Goal: Information Seeking & Learning: Learn about a topic

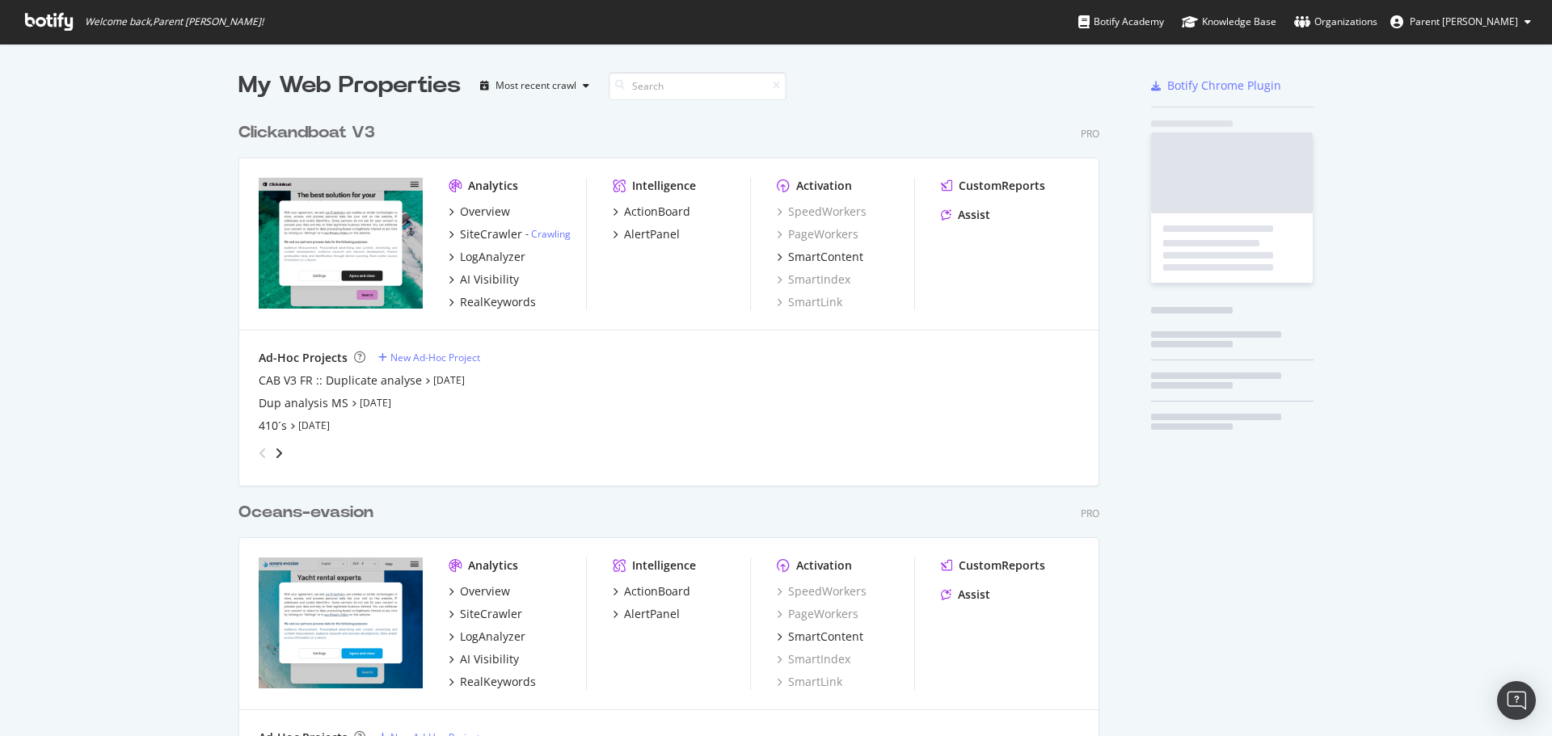
scroll to position [1076, 861]
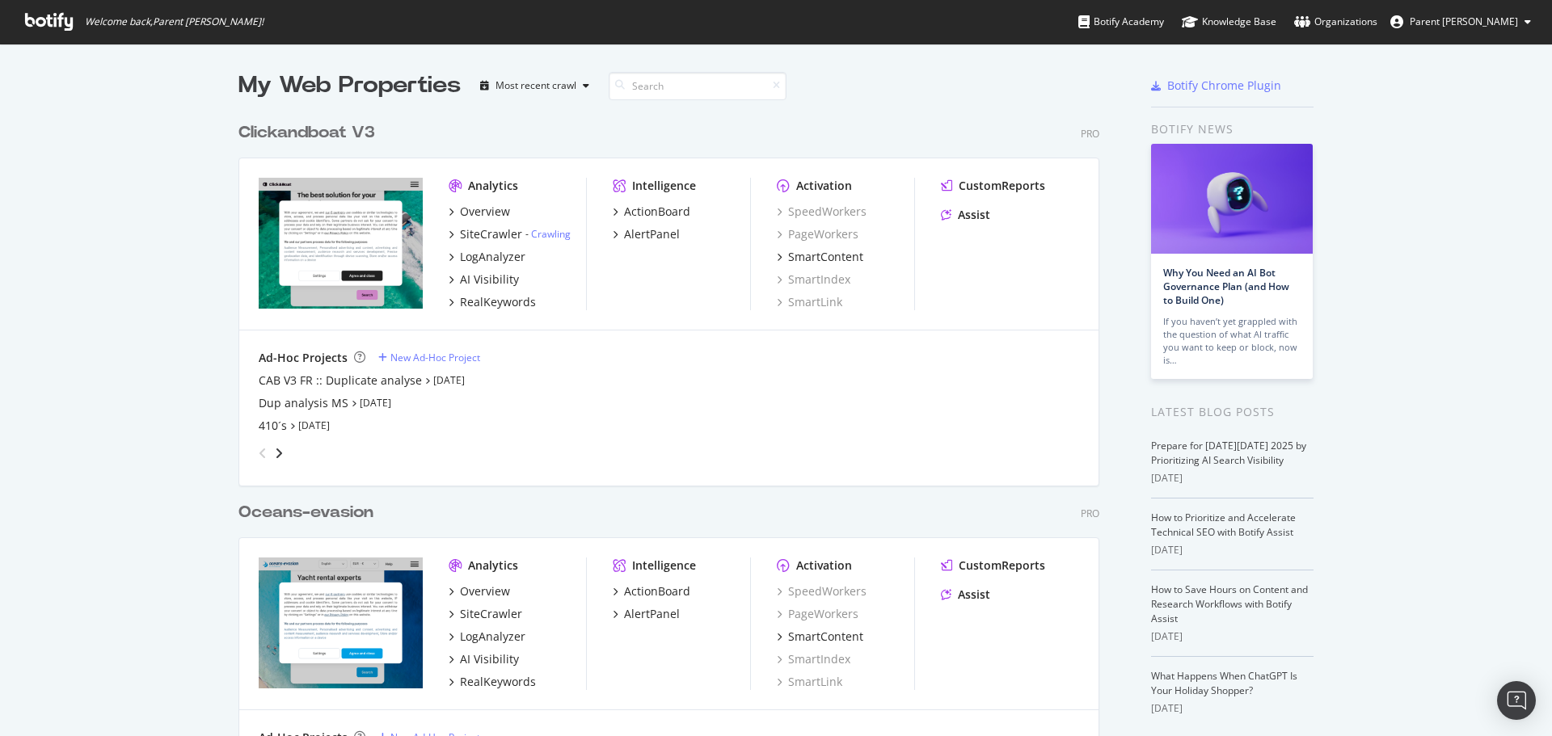
click at [315, 128] on div "Clickandboat V3" at bounding box center [306, 132] width 137 height 23
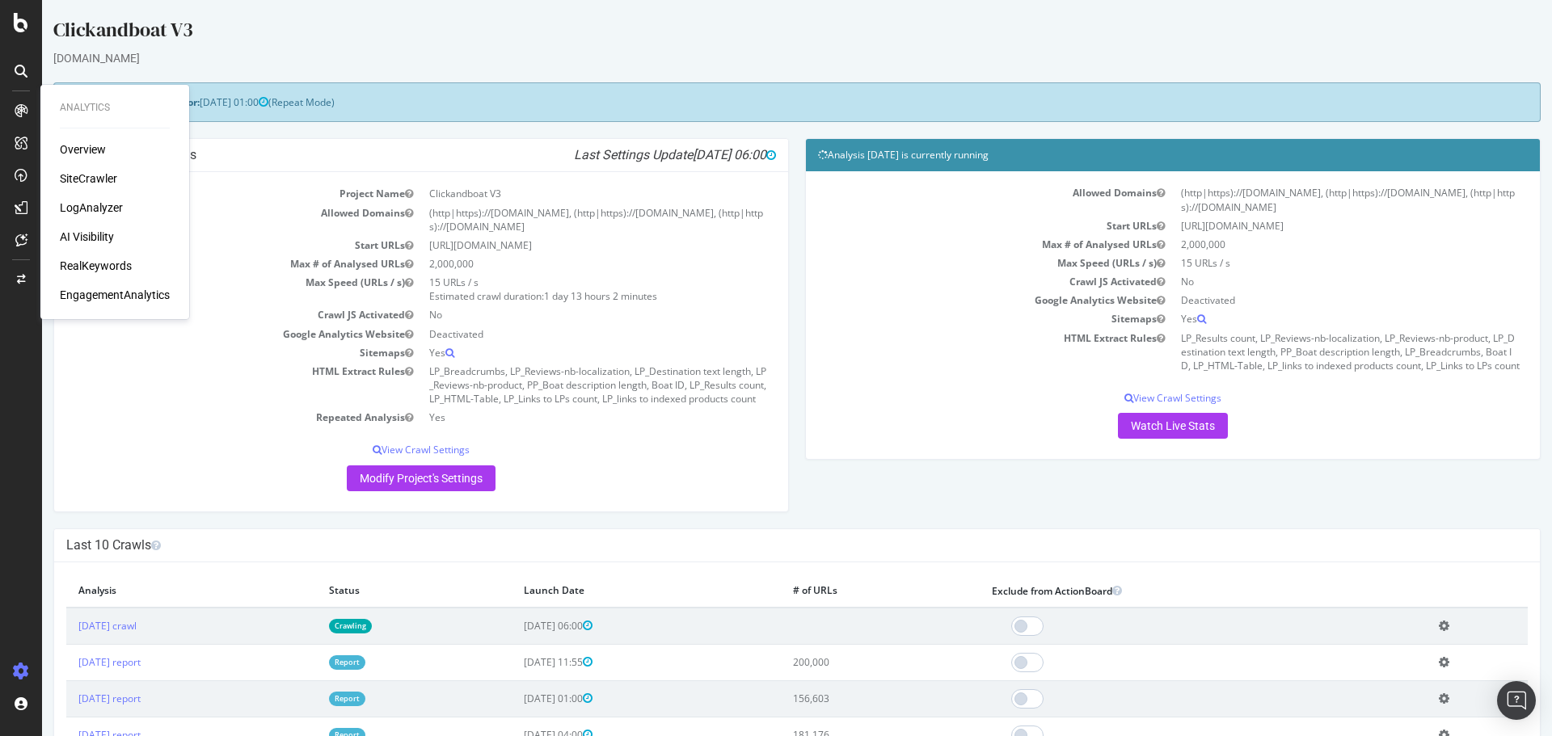
click at [79, 172] on div "SiteCrawler" at bounding box center [88, 179] width 57 height 16
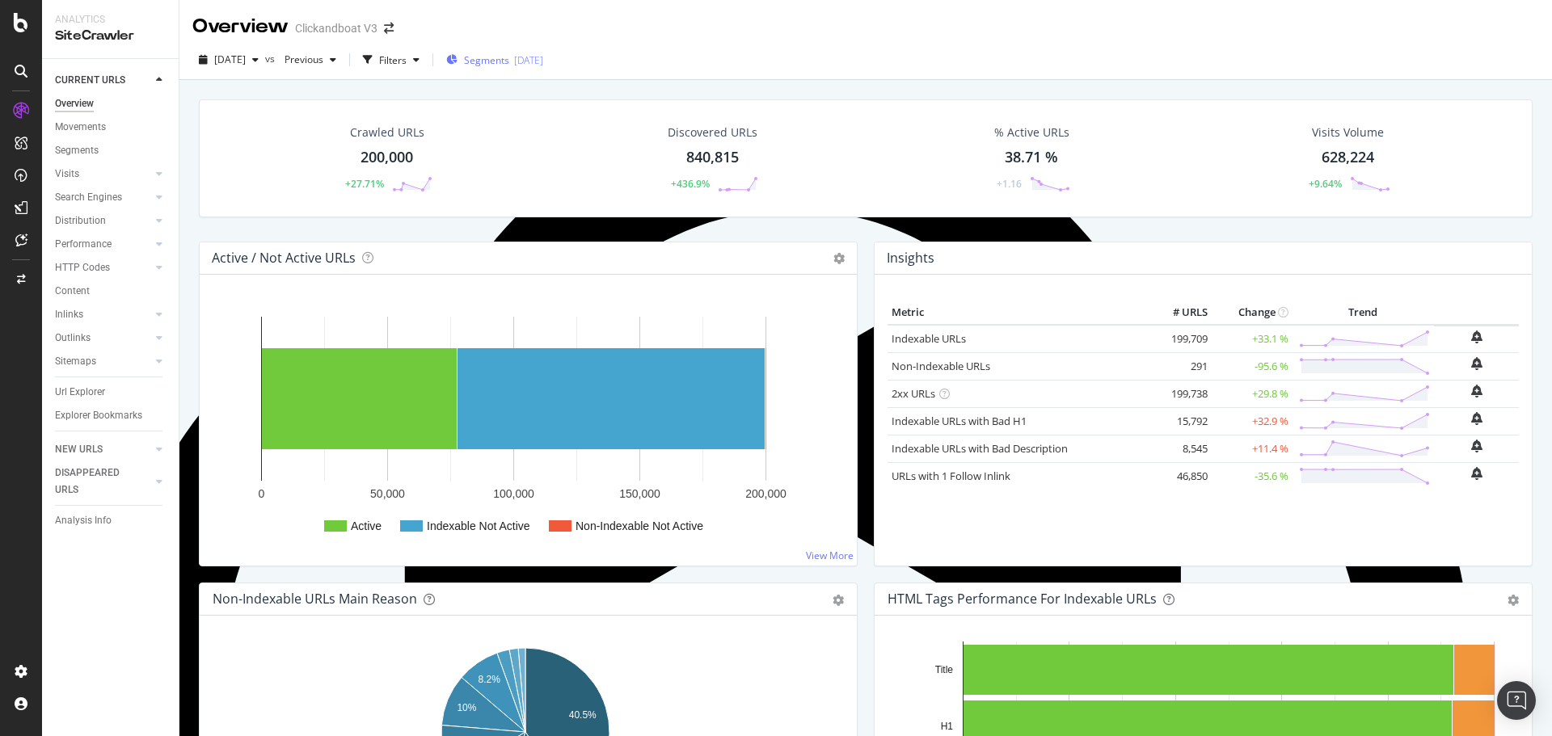
click at [499, 63] on span "Segments" at bounding box center [486, 60] width 45 height 14
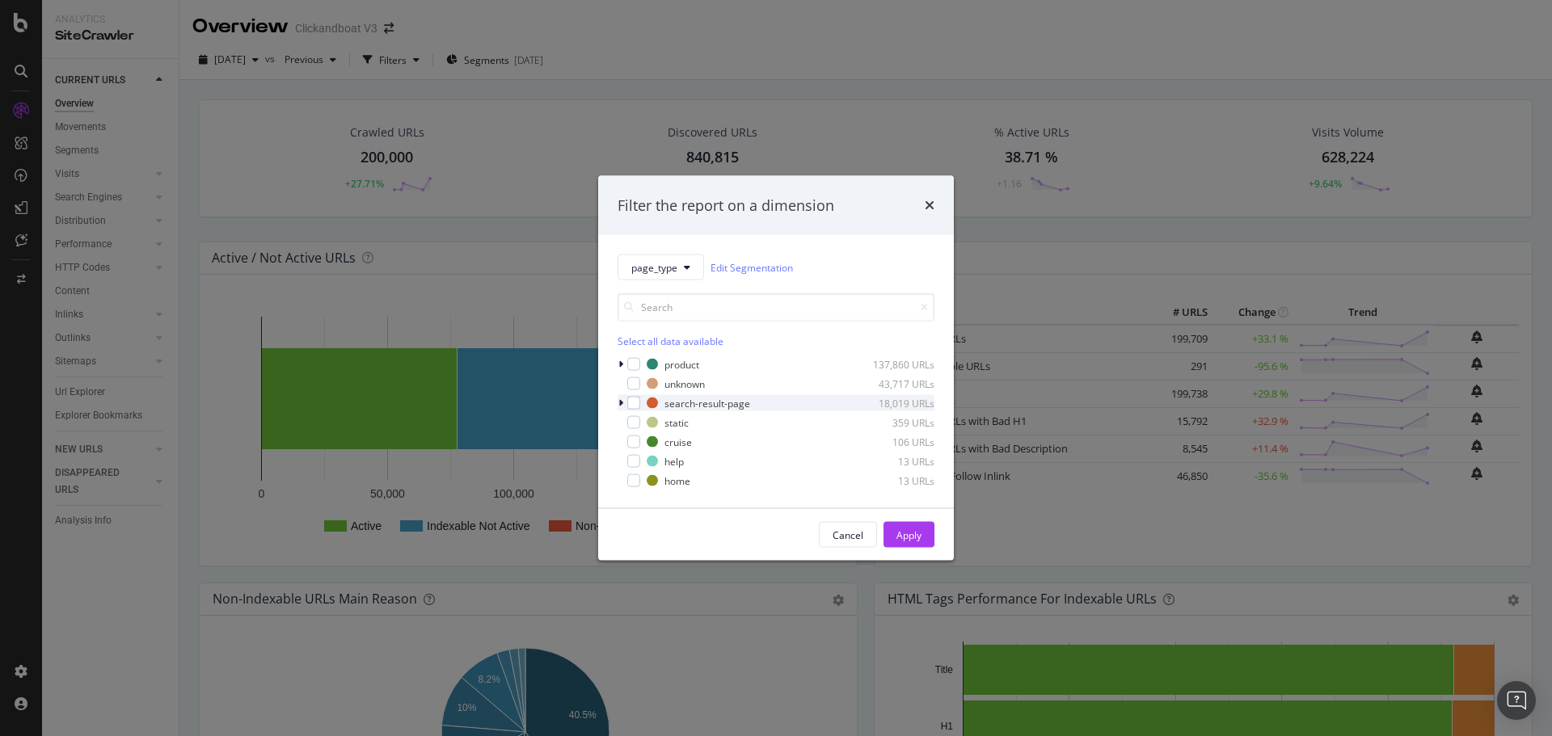
click at [621, 401] on icon "modal" at bounding box center [620, 403] width 5 height 10
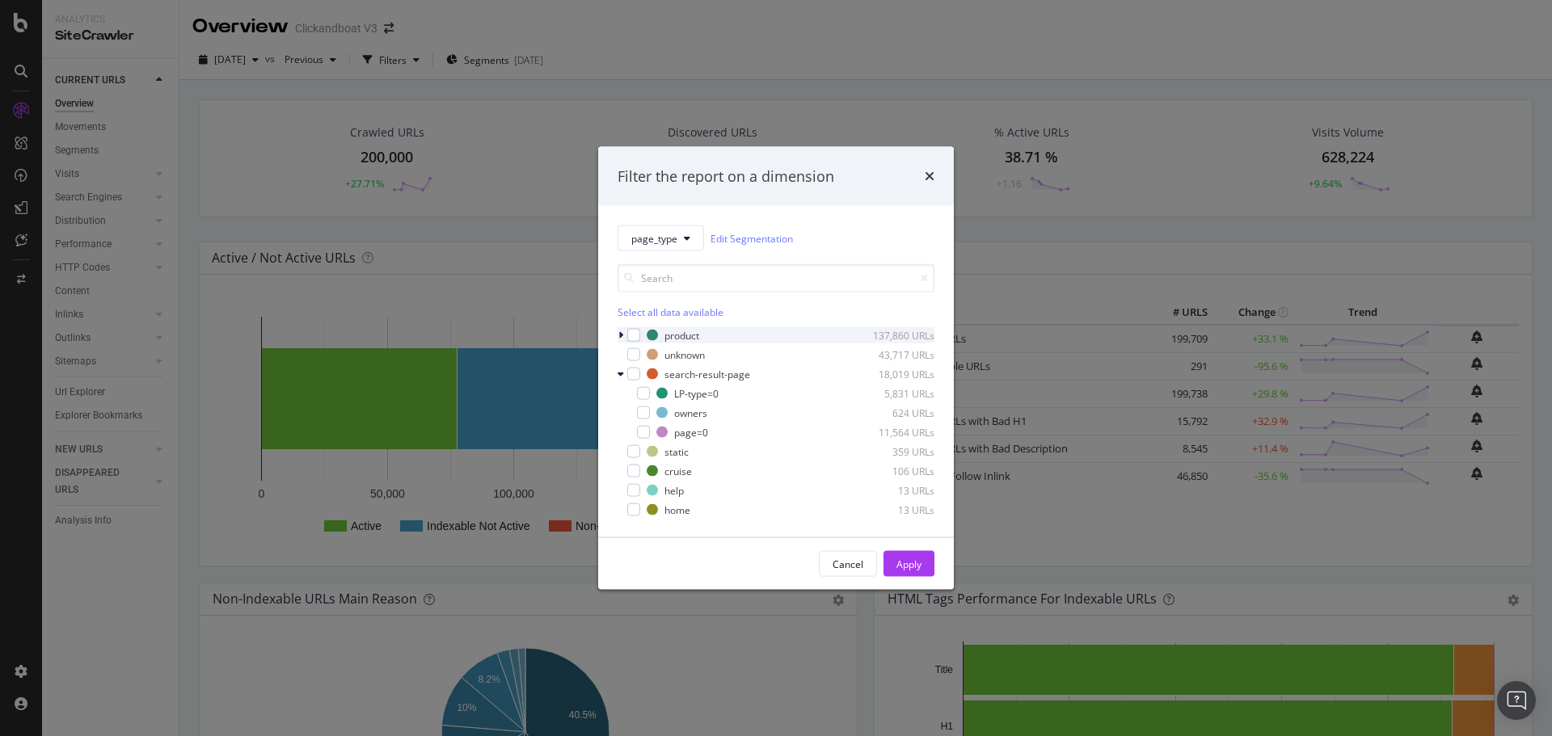
click at [624, 334] on div "modal" at bounding box center [622, 335] width 10 height 16
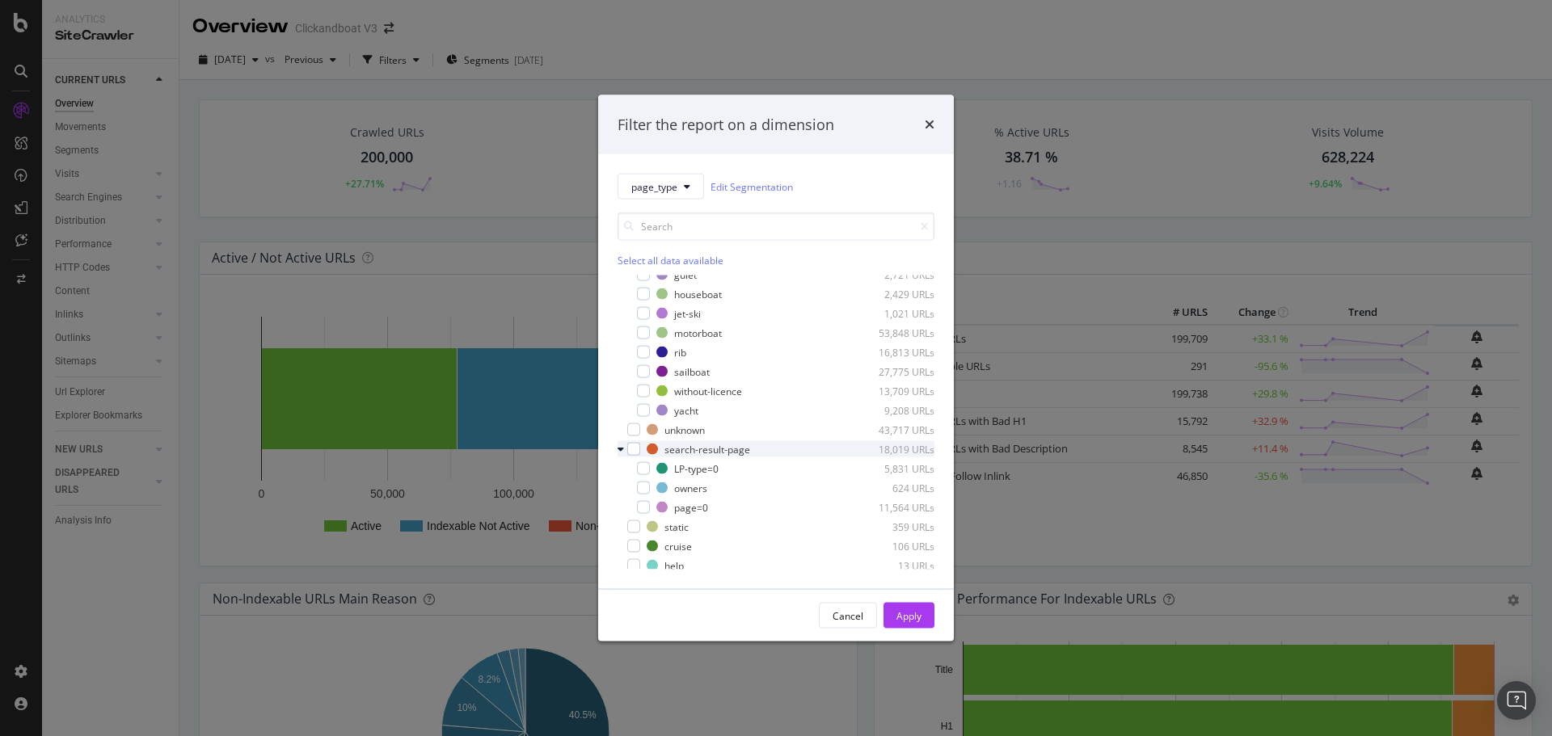
scroll to position [71, 0]
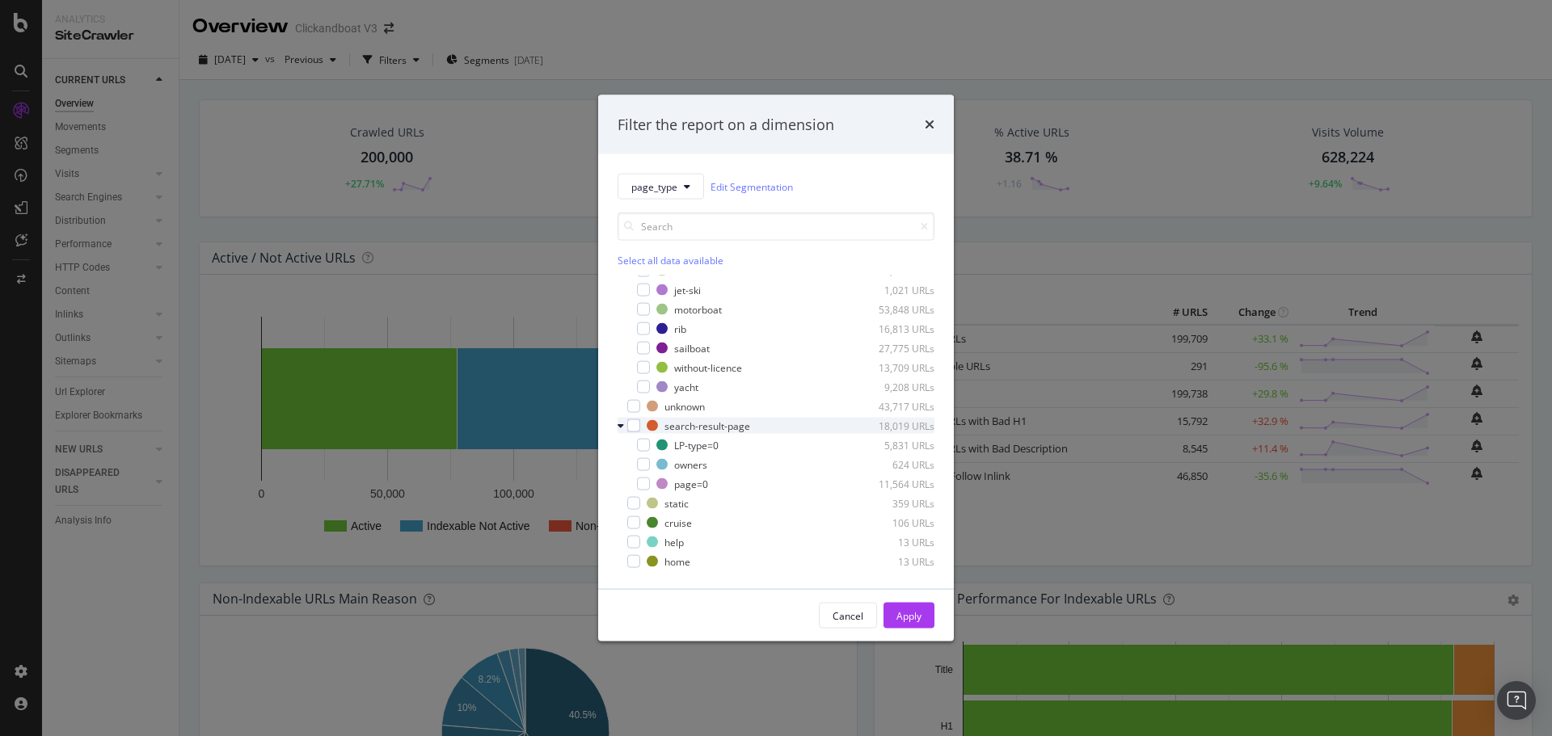
click at [621, 425] on icon "modal" at bounding box center [620, 426] width 6 height 10
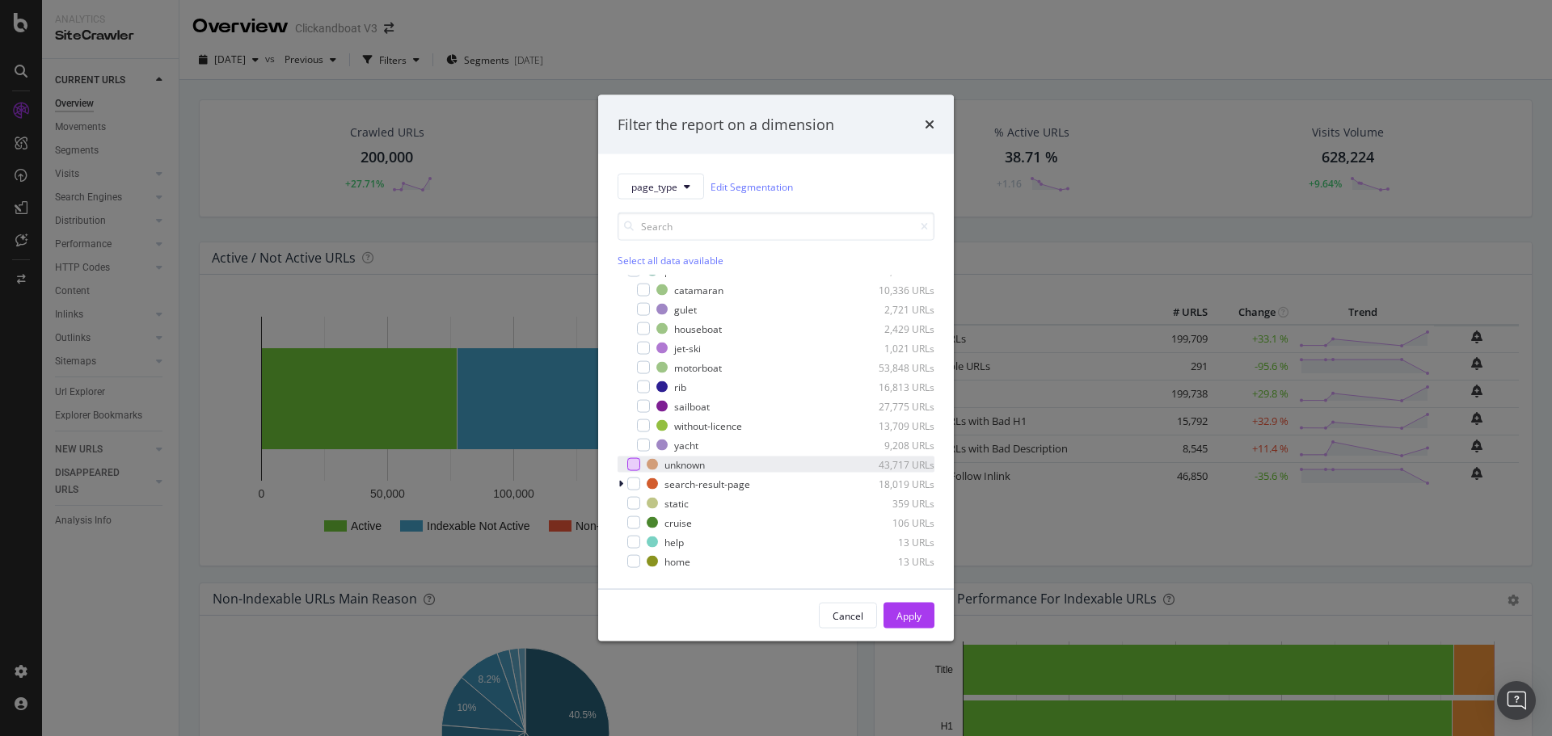
click at [629, 464] on div "modal" at bounding box center [633, 464] width 13 height 13
click at [929, 122] on icon "times" at bounding box center [929, 124] width 10 height 13
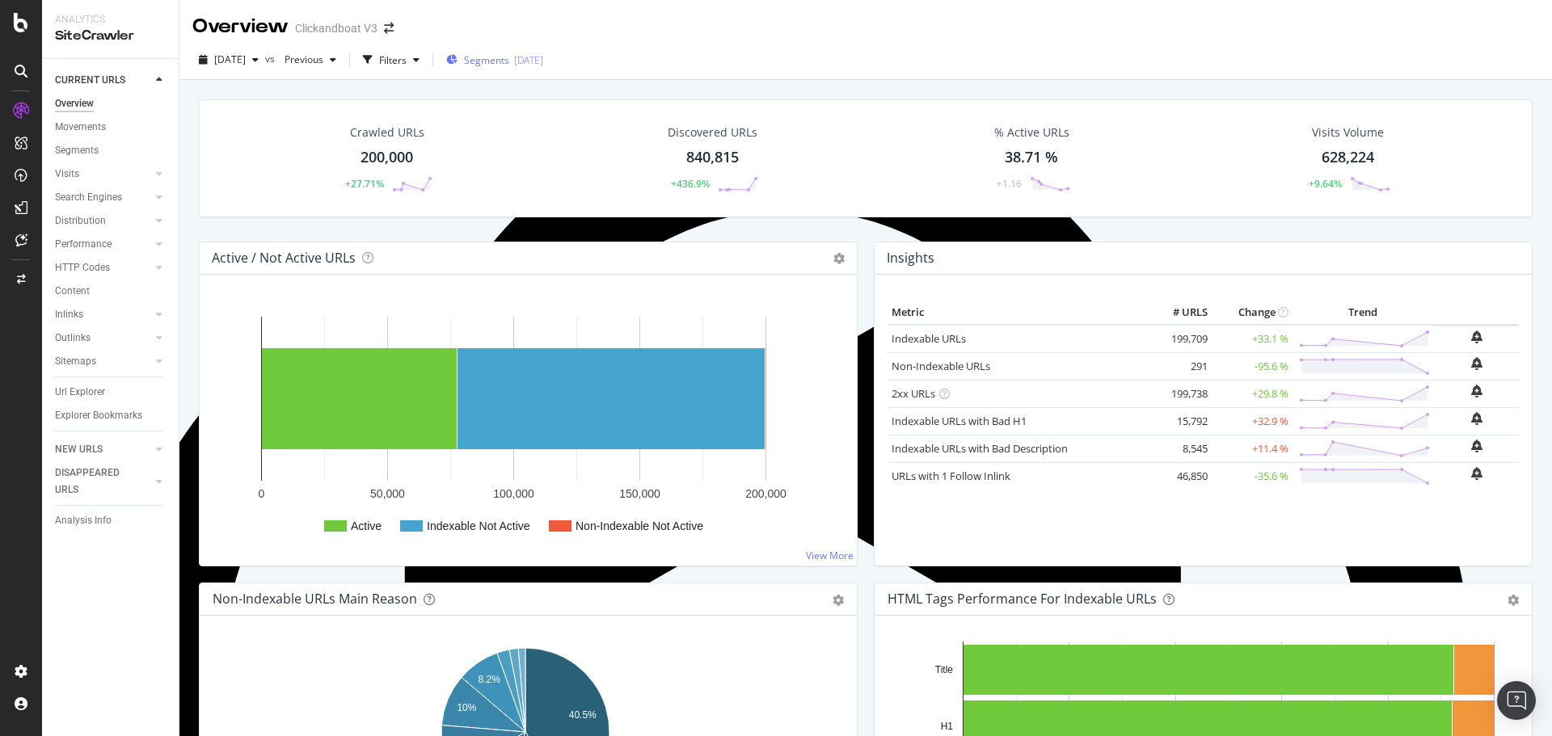
click at [501, 64] on span "Segments" at bounding box center [486, 60] width 45 height 14
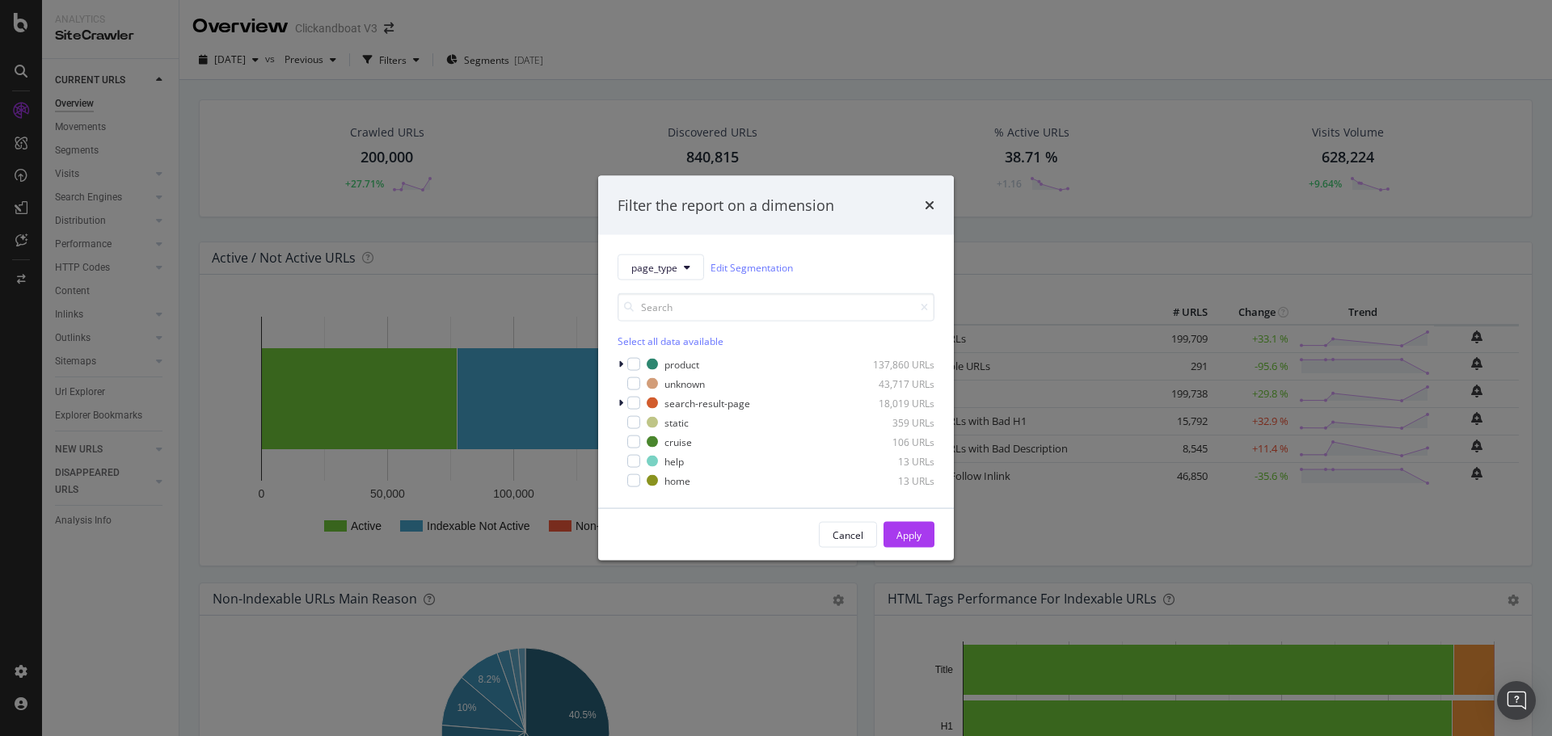
click at [537, 107] on div "Filter the report on a dimension page_type Edit Segmentation Select all data av…" at bounding box center [776, 368] width 1552 height 736
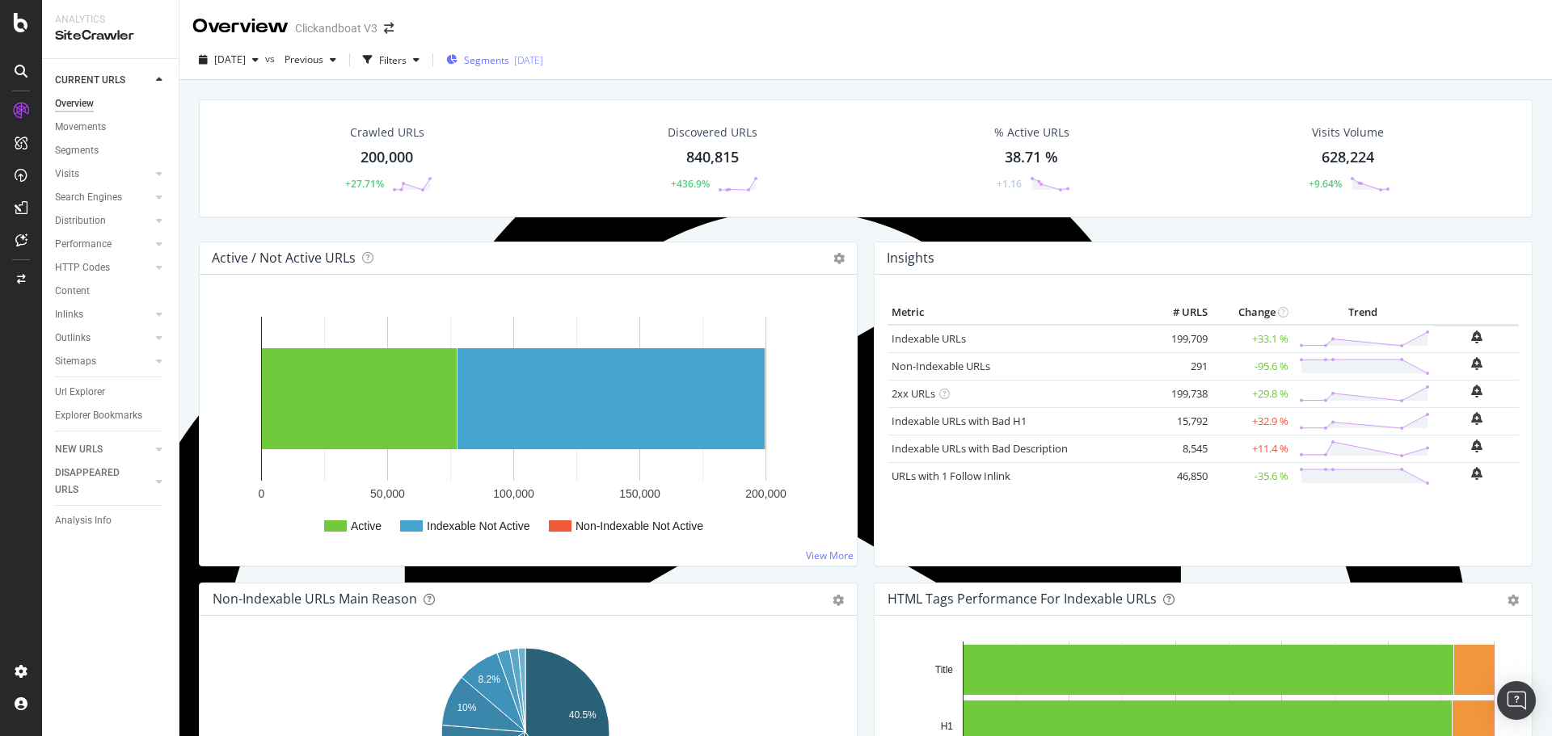
click at [507, 61] on span "Segments" at bounding box center [486, 60] width 45 height 14
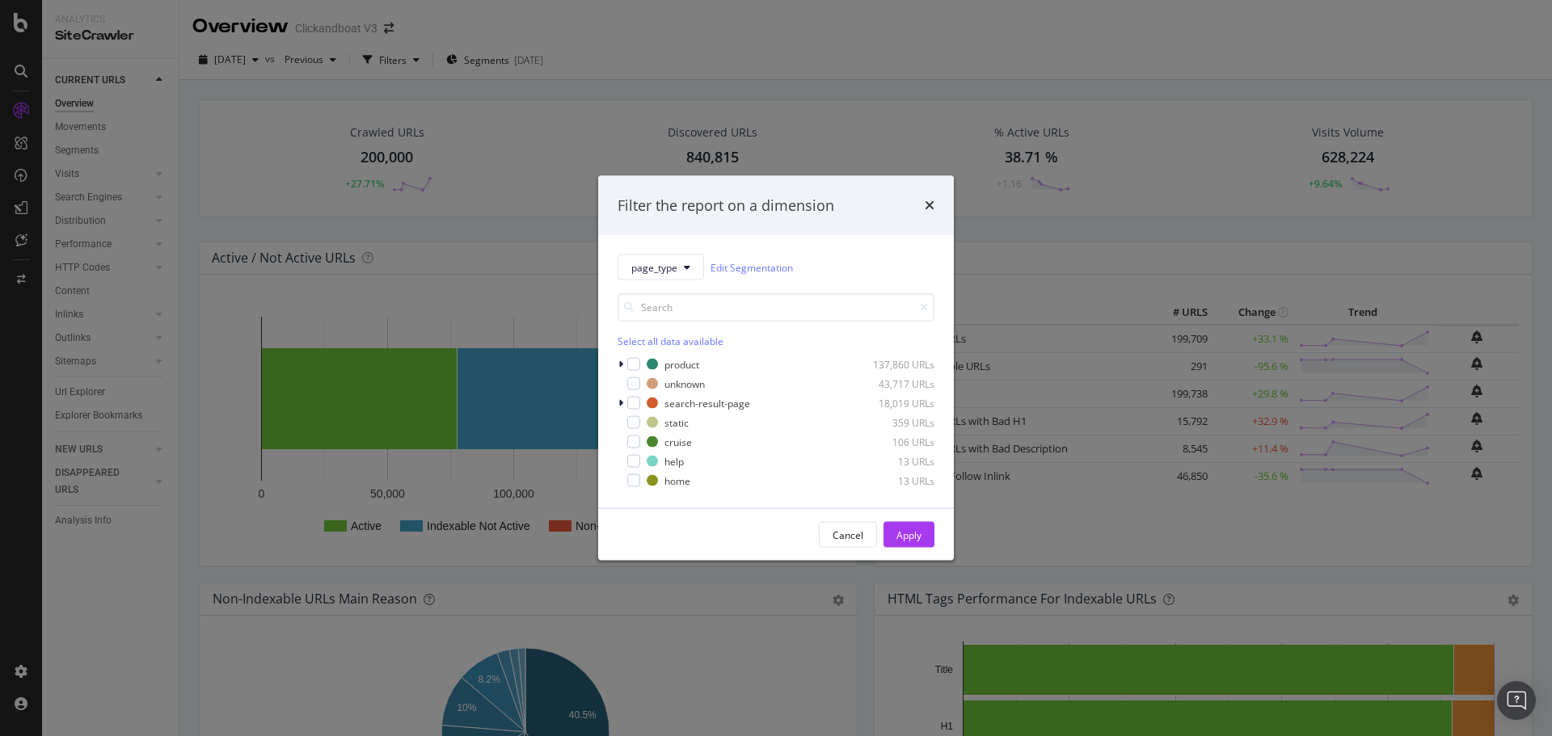
click at [494, 57] on div "Filter the report on a dimension page_type Edit Segmentation Select all data av…" at bounding box center [776, 368] width 1552 height 736
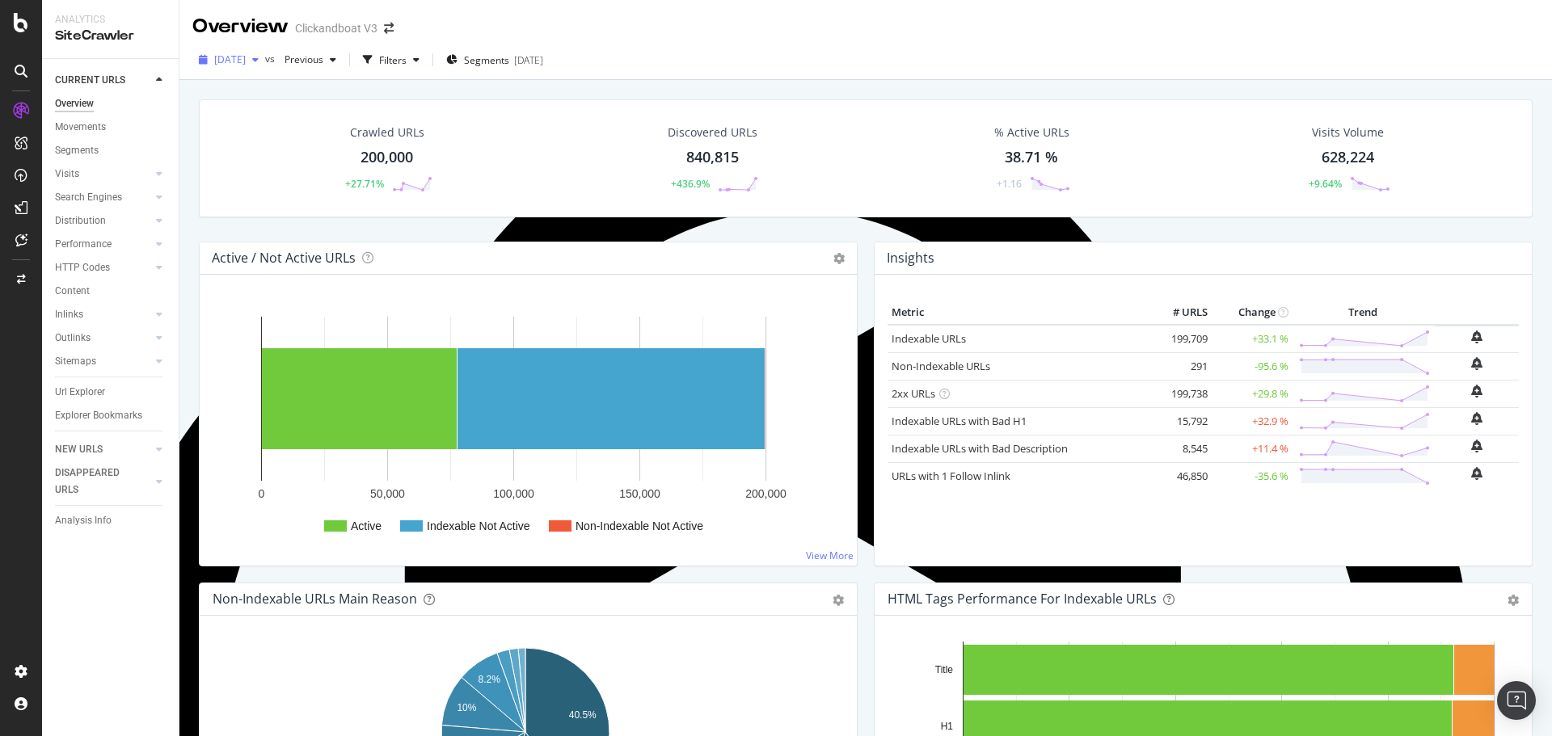
click at [244, 62] on span "[DATE]" at bounding box center [230, 60] width 32 height 14
click at [302, 150] on div "[DATE]" at bounding box center [295, 148] width 159 height 15
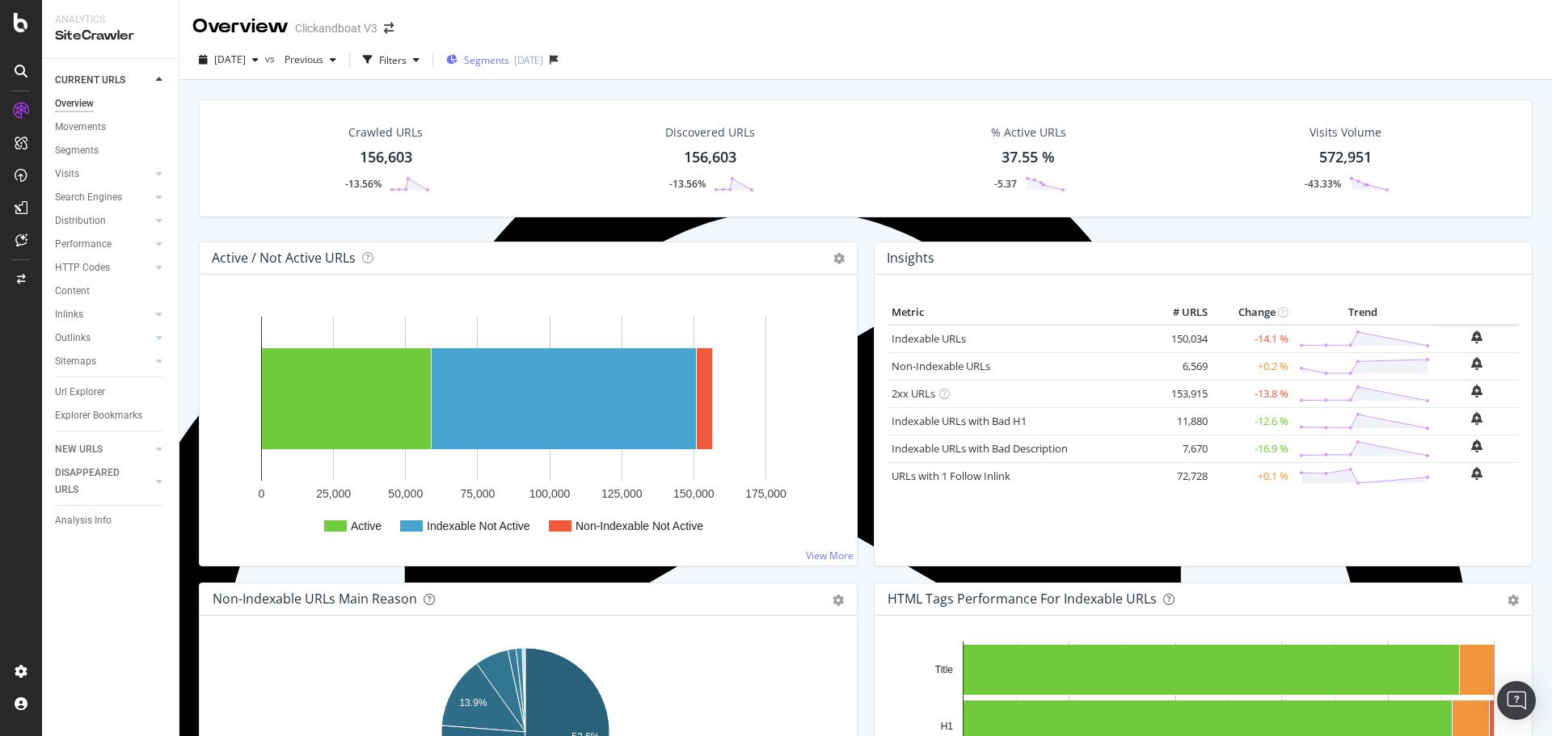
click at [509, 62] on span "Segments" at bounding box center [486, 60] width 45 height 14
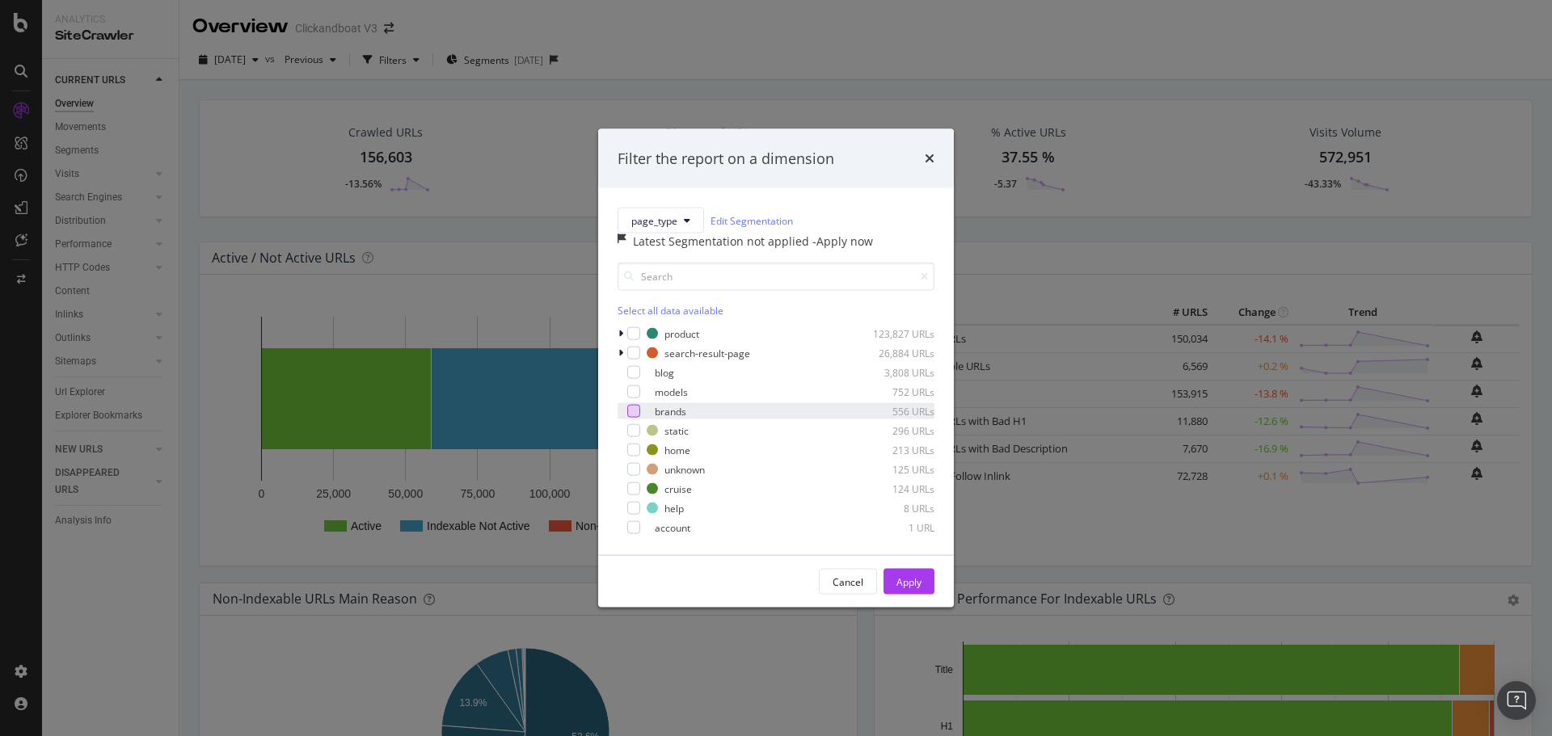
click at [633, 418] on div "modal" at bounding box center [633, 411] width 13 height 13
click at [632, 398] on div "modal" at bounding box center [633, 391] width 13 height 13
click at [909, 588] on div "Apply" at bounding box center [908, 582] width 25 height 14
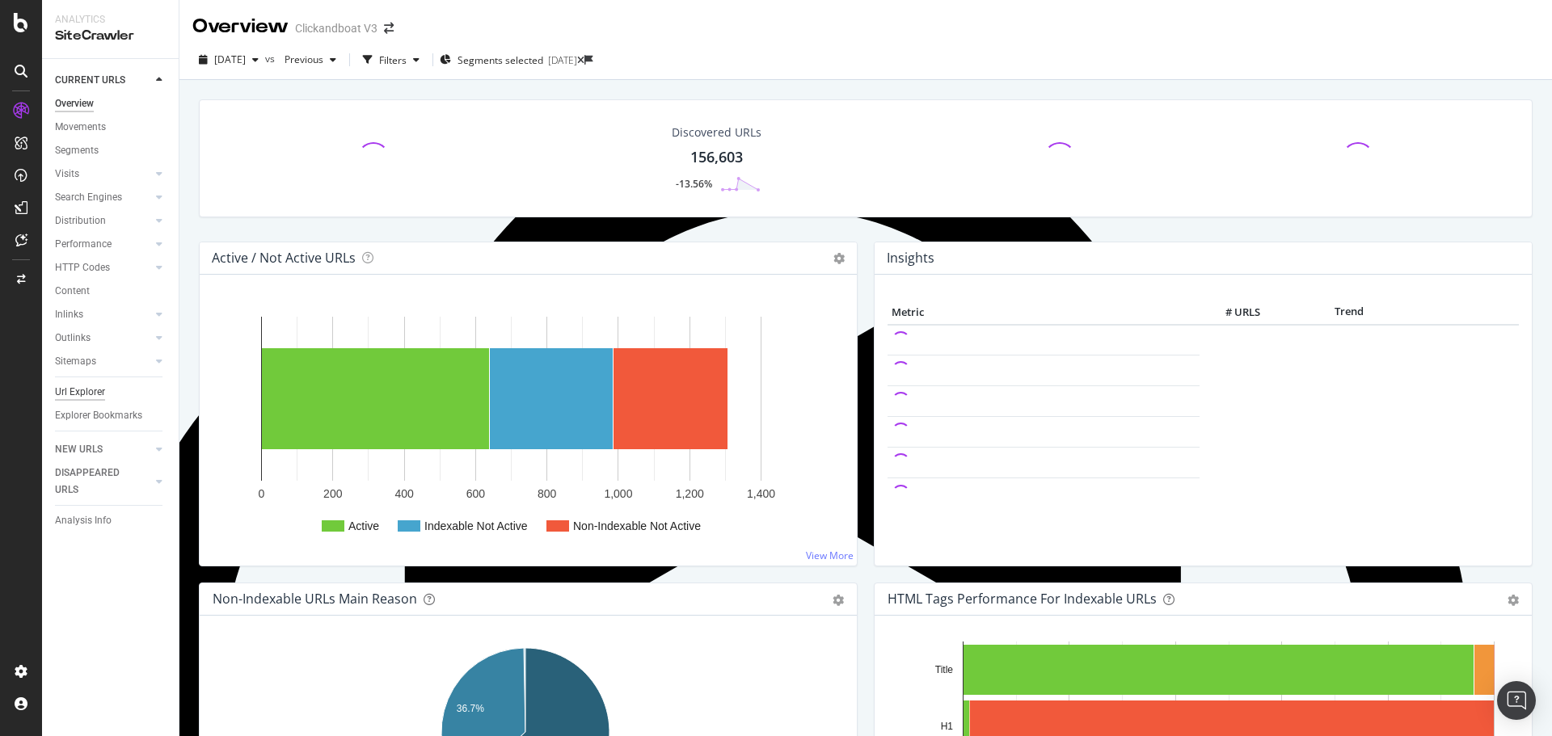
click at [100, 397] on div "Url Explorer" at bounding box center [80, 392] width 50 height 17
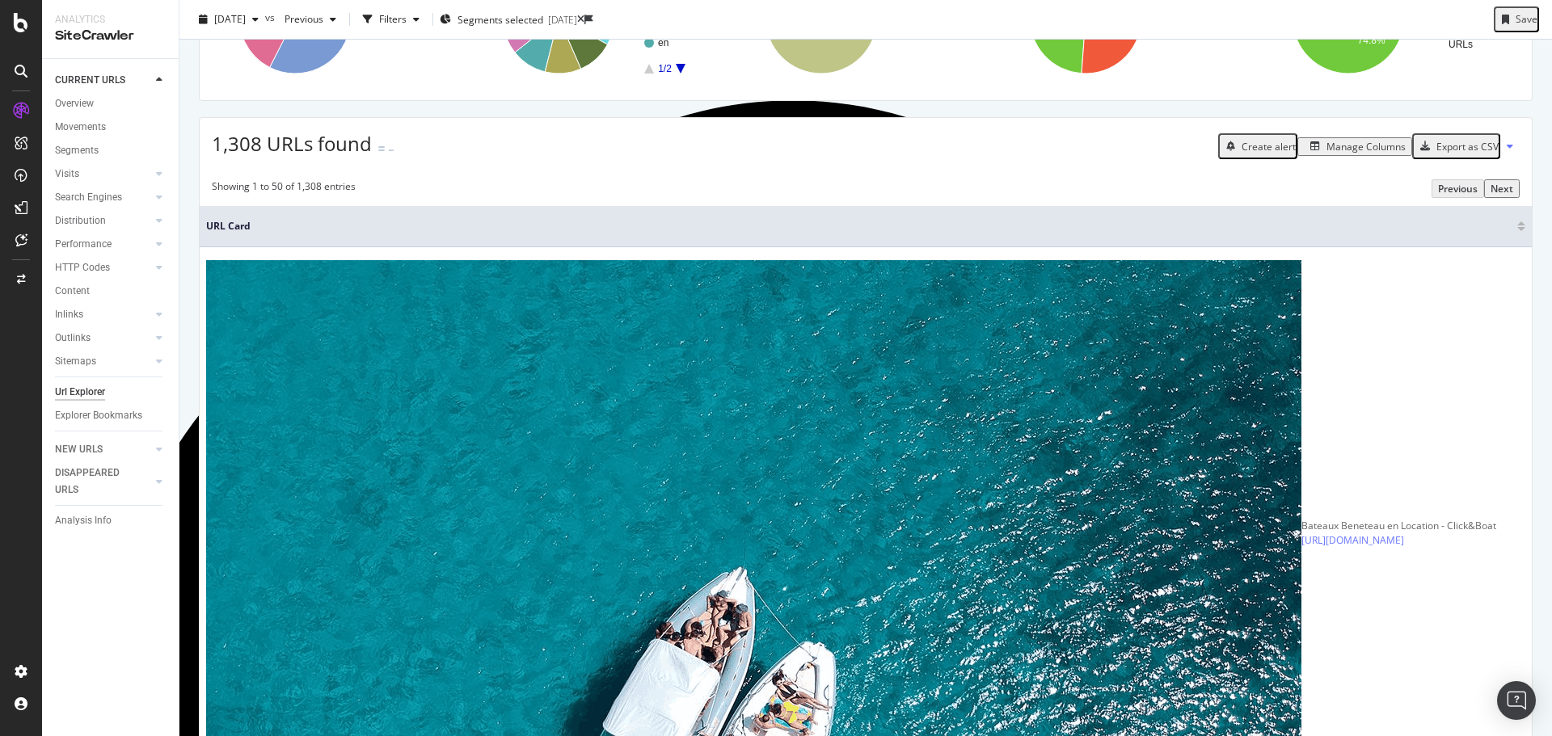
scroll to position [323, 0]
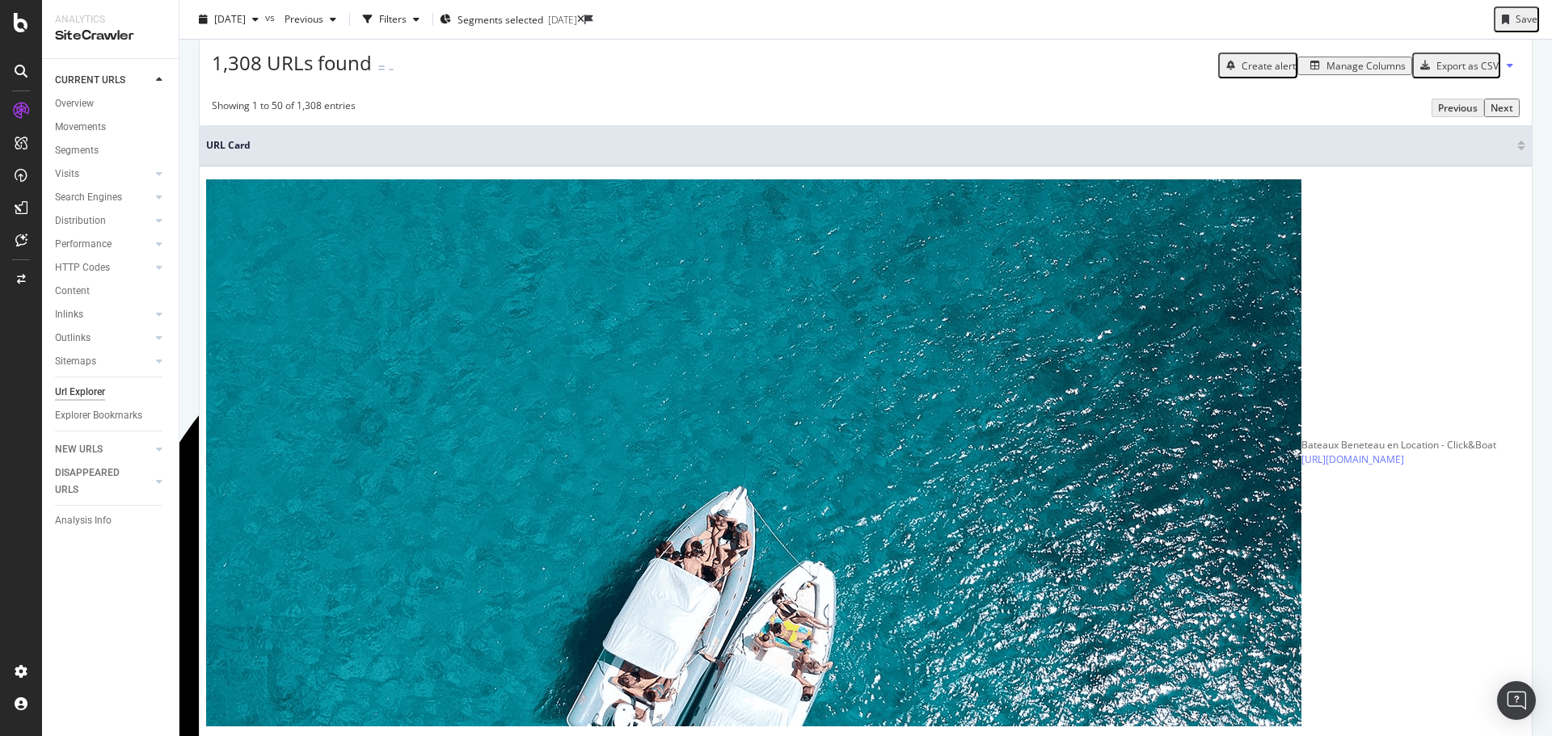
click at [1464, 76] on div "Export as CSV" at bounding box center [1455, 65] width 85 height 21
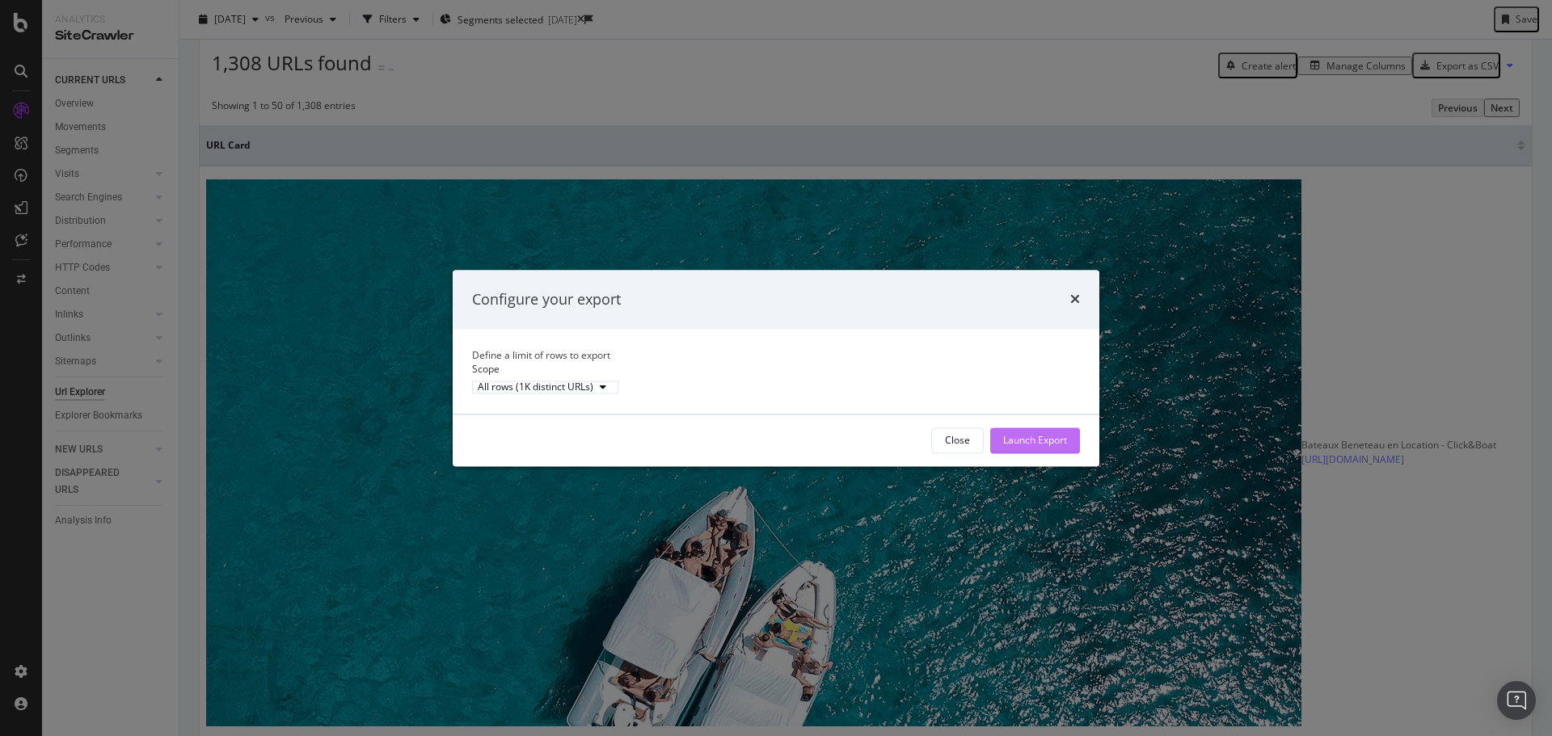
click at [1021, 453] on div "Launch Export" at bounding box center [1035, 440] width 64 height 24
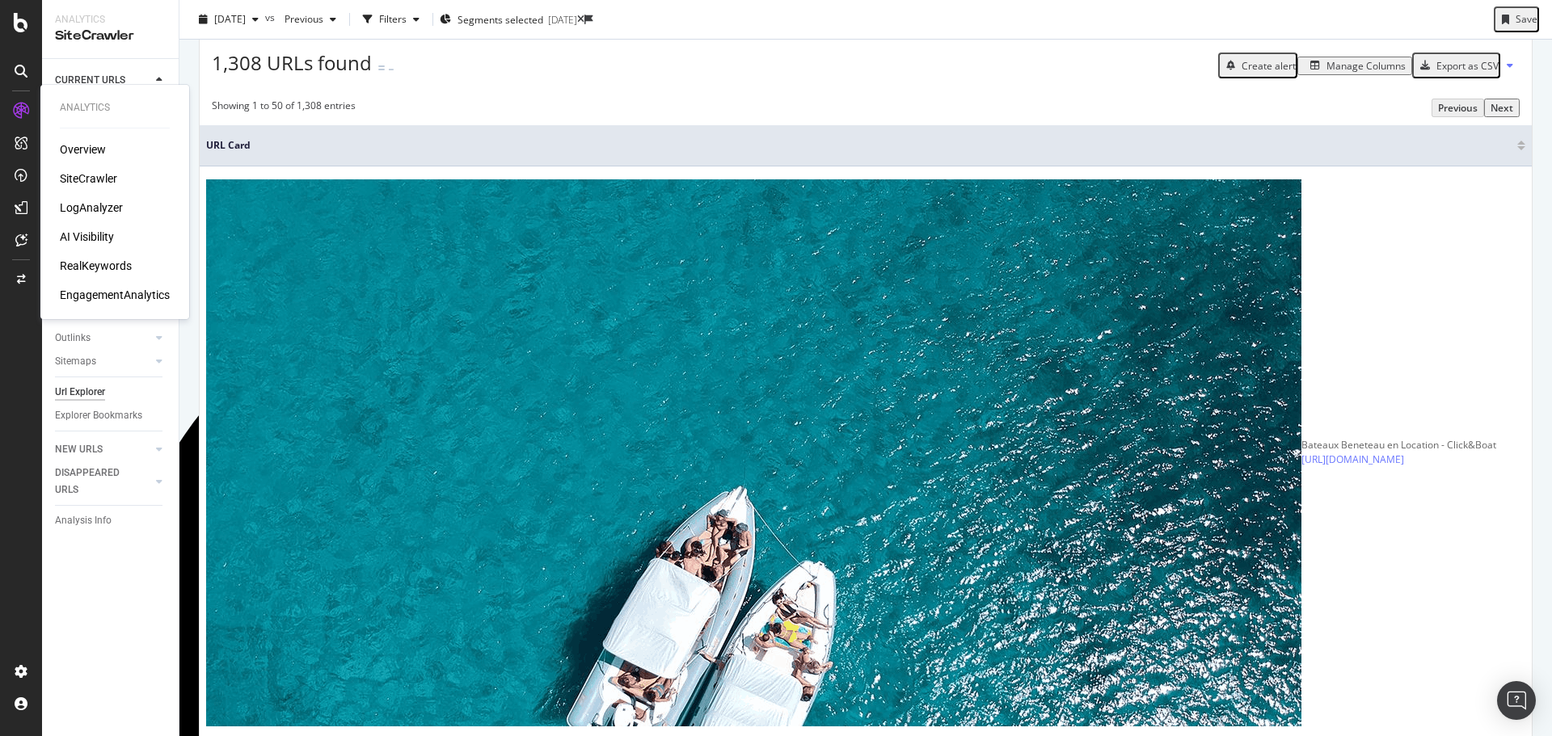
click at [90, 263] on div "RealKeywords" at bounding box center [96, 266] width 72 height 16
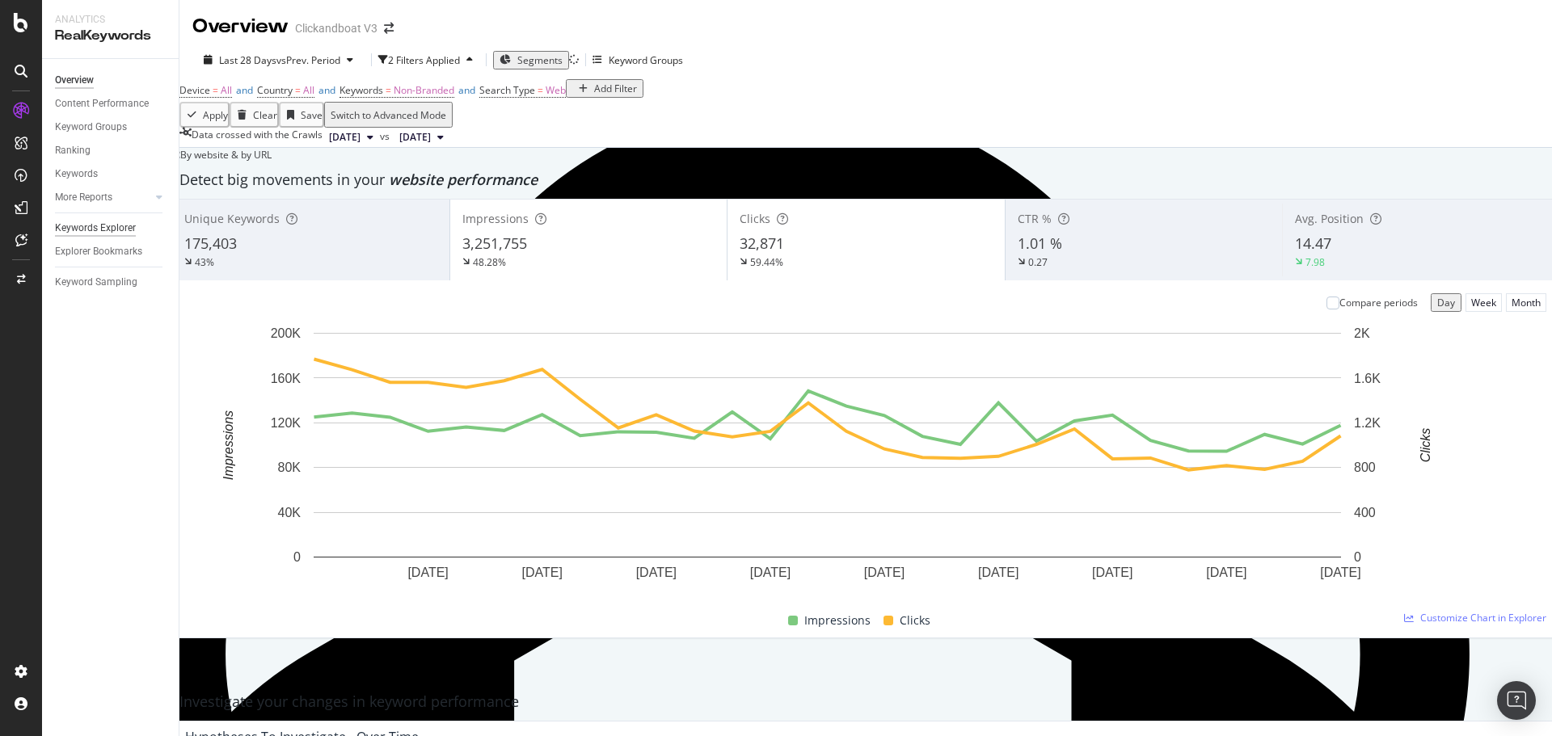
click at [101, 228] on div "Keywords Explorer" at bounding box center [95, 228] width 81 height 17
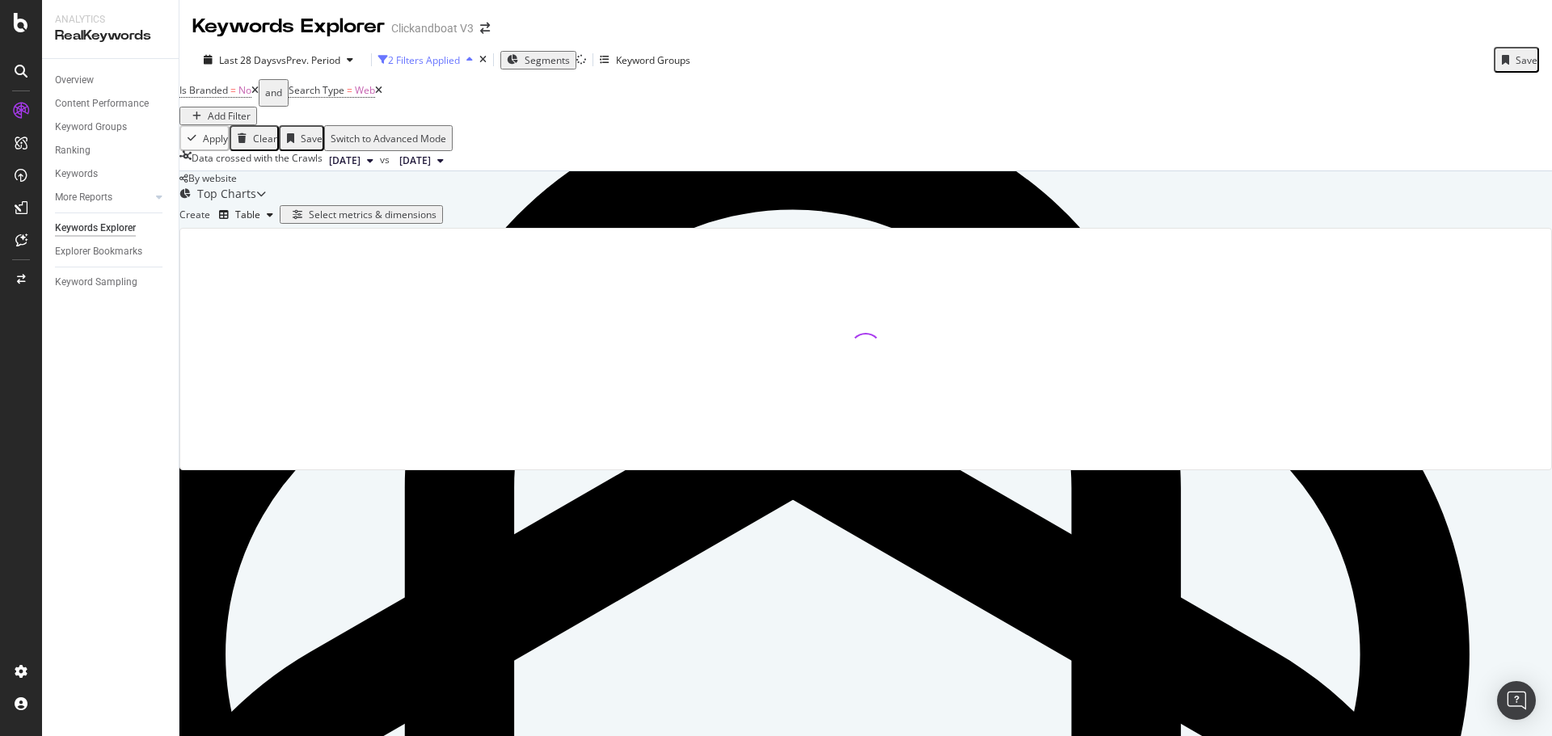
click at [449, 63] on div "2 Filters Applied" at bounding box center [424, 60] width 72 height 14
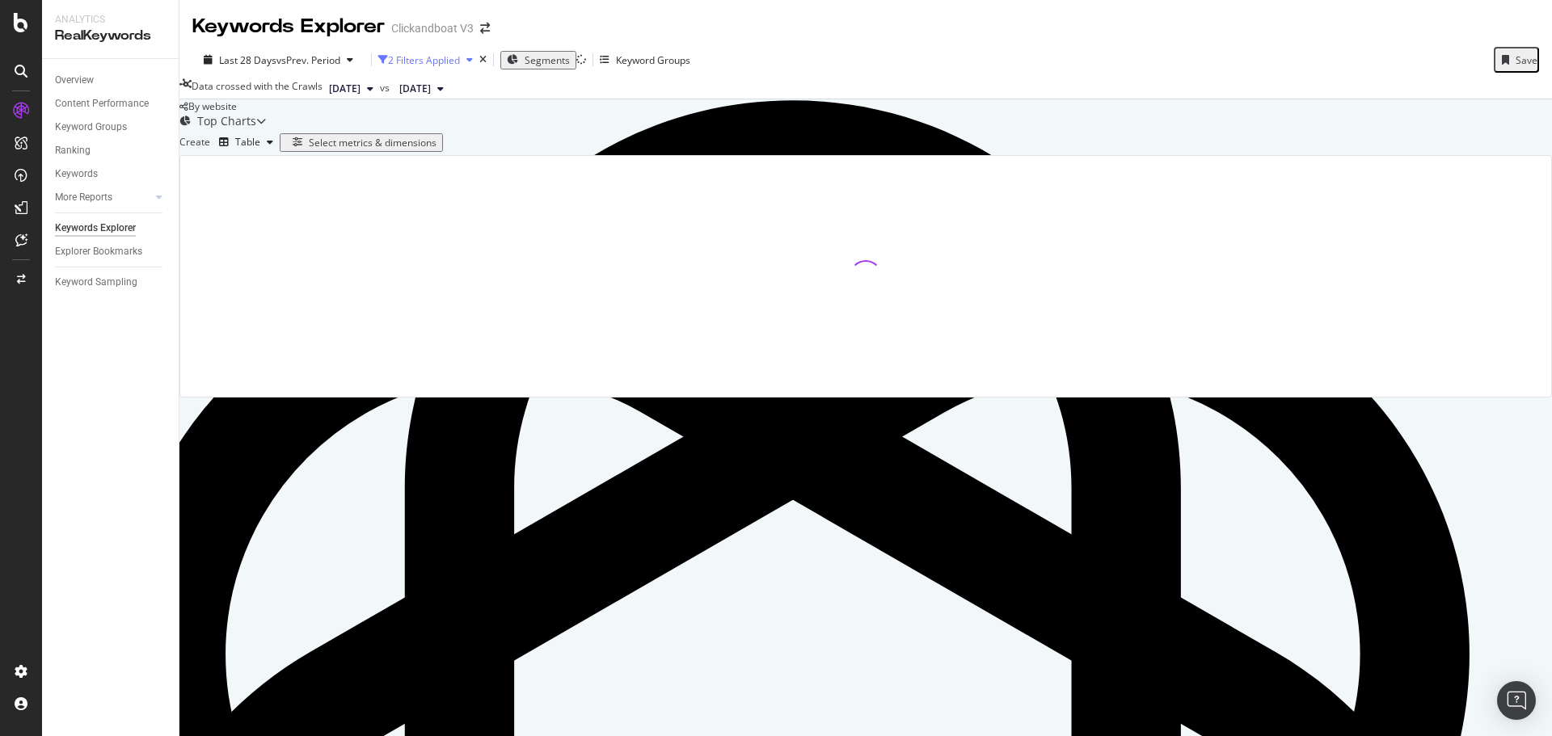
click at [449, 63] on div "2 Filters Applied" at bounding box center [424, 60] width 72 height 14
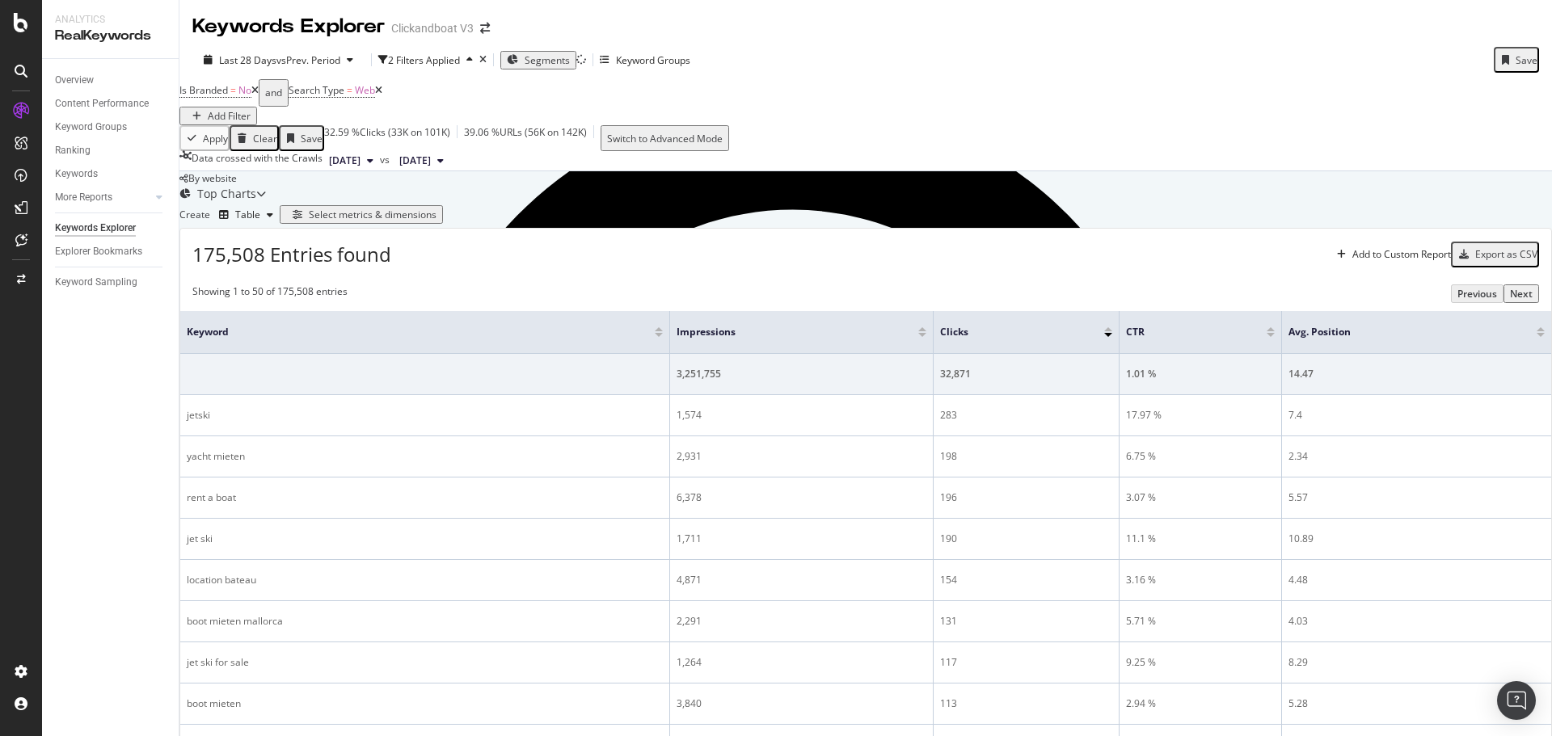
click at [547, 54] on span "Segments" at bounding box center [546, 60] width 45 height 14
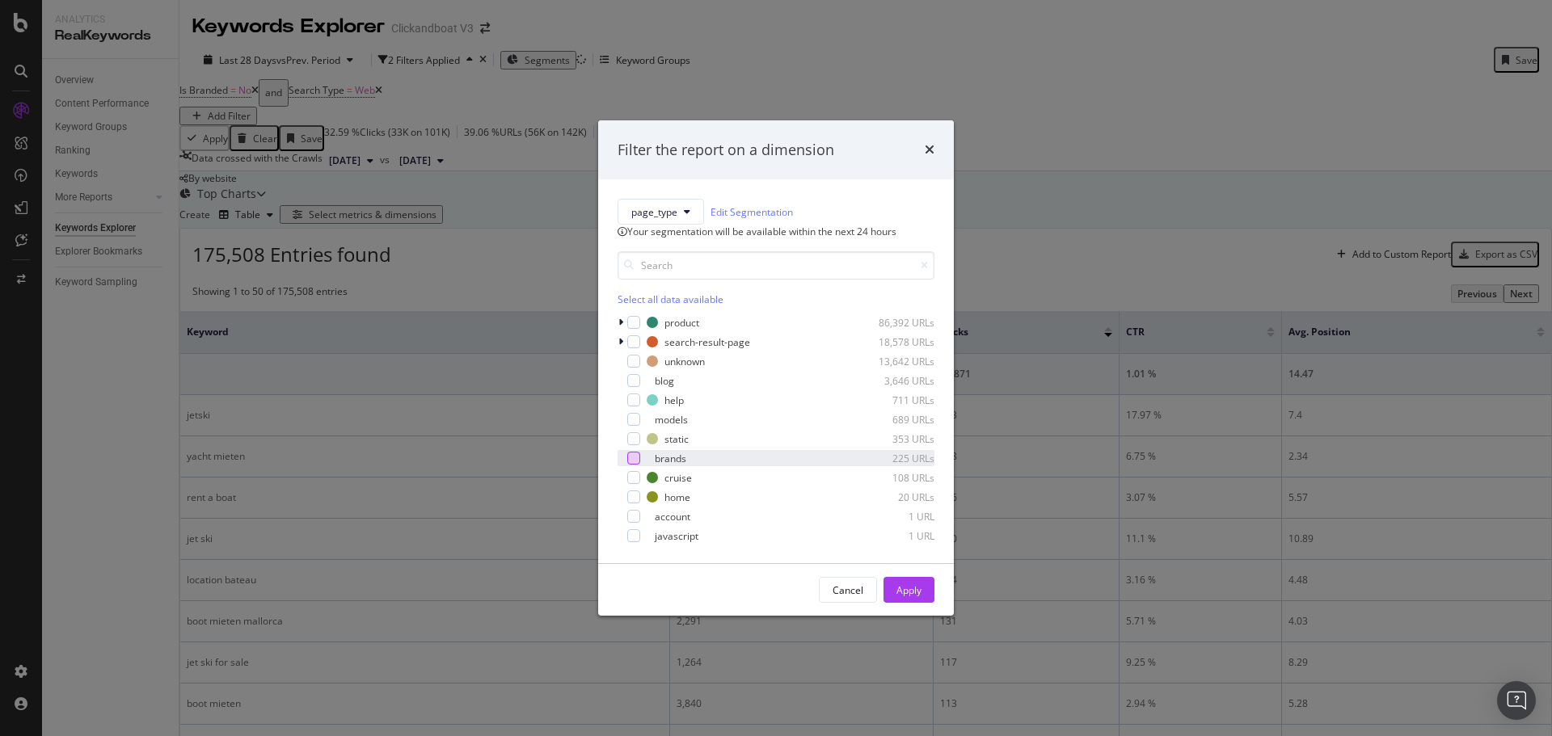
click at [638, 465] on div "modal" at bounding box center [633, 458] width 13 height 13
click at [638, 426] on div "modal" at bounding box center [633, 419] width 13 height 13
click at [918, 597] on div "Apply" at bounding box center [908, 590] width 25 height 14
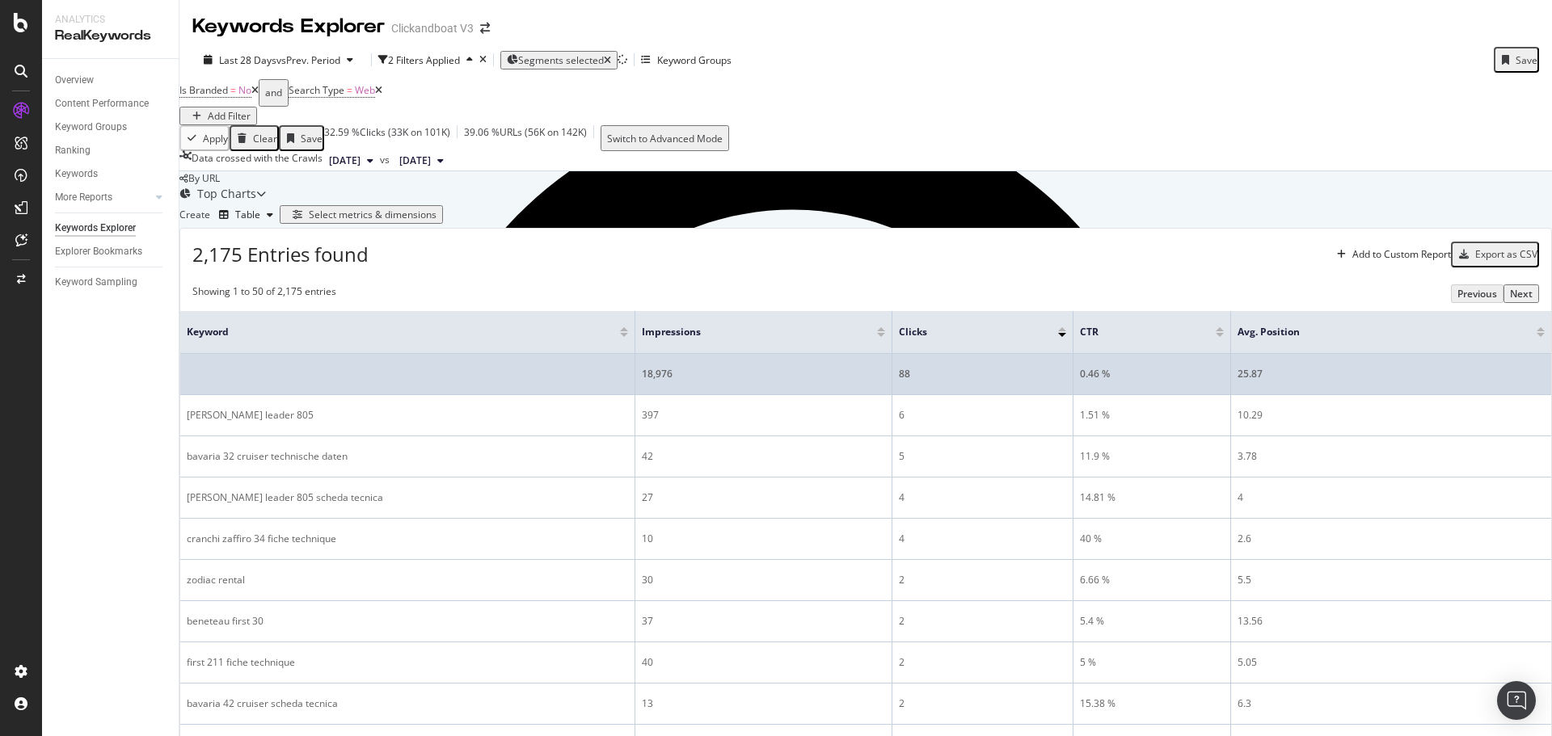
scroll to position [81, 0]
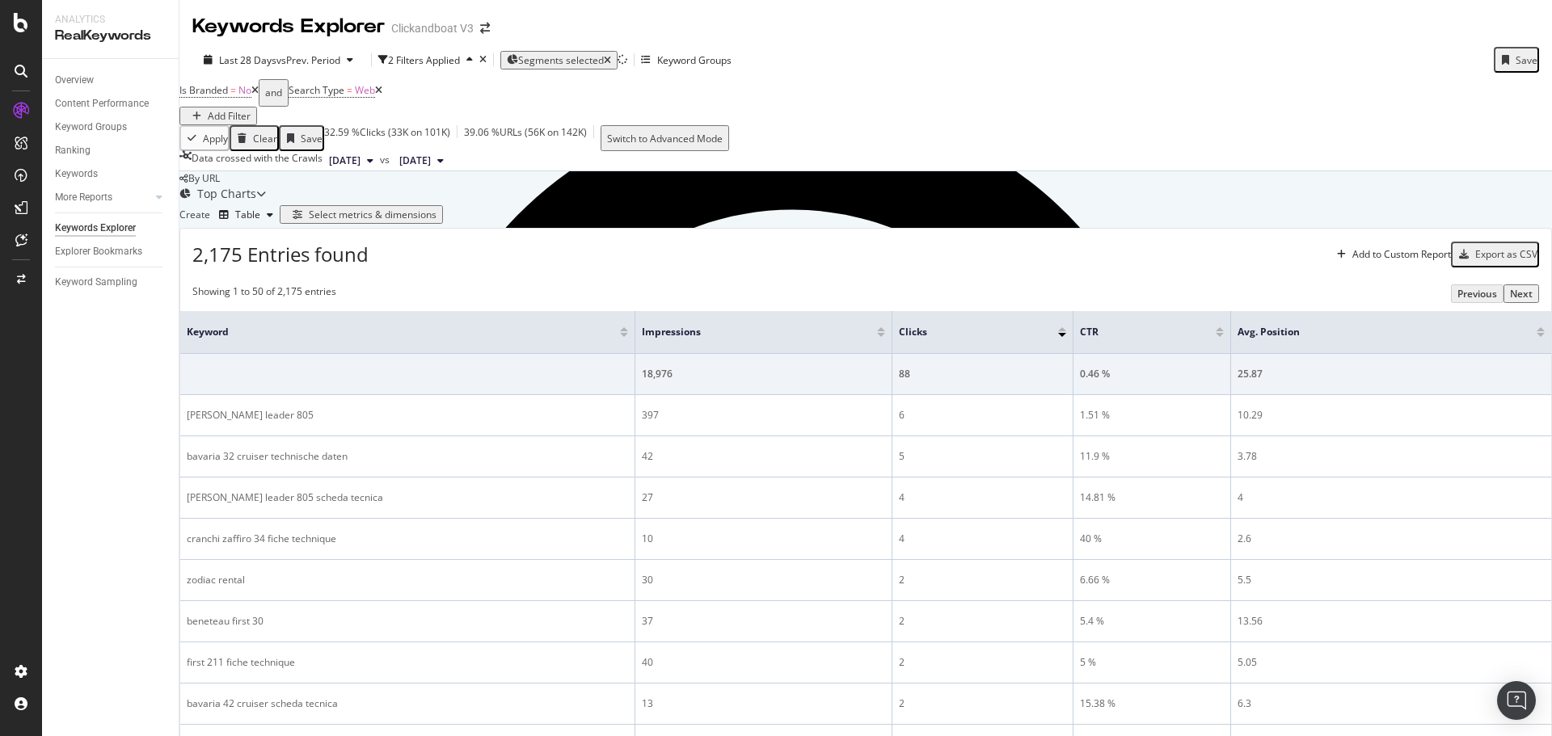
click at [436, 217] on div "Select metrics & dimensions" at bounding box center [373, 215] width 128 height 14
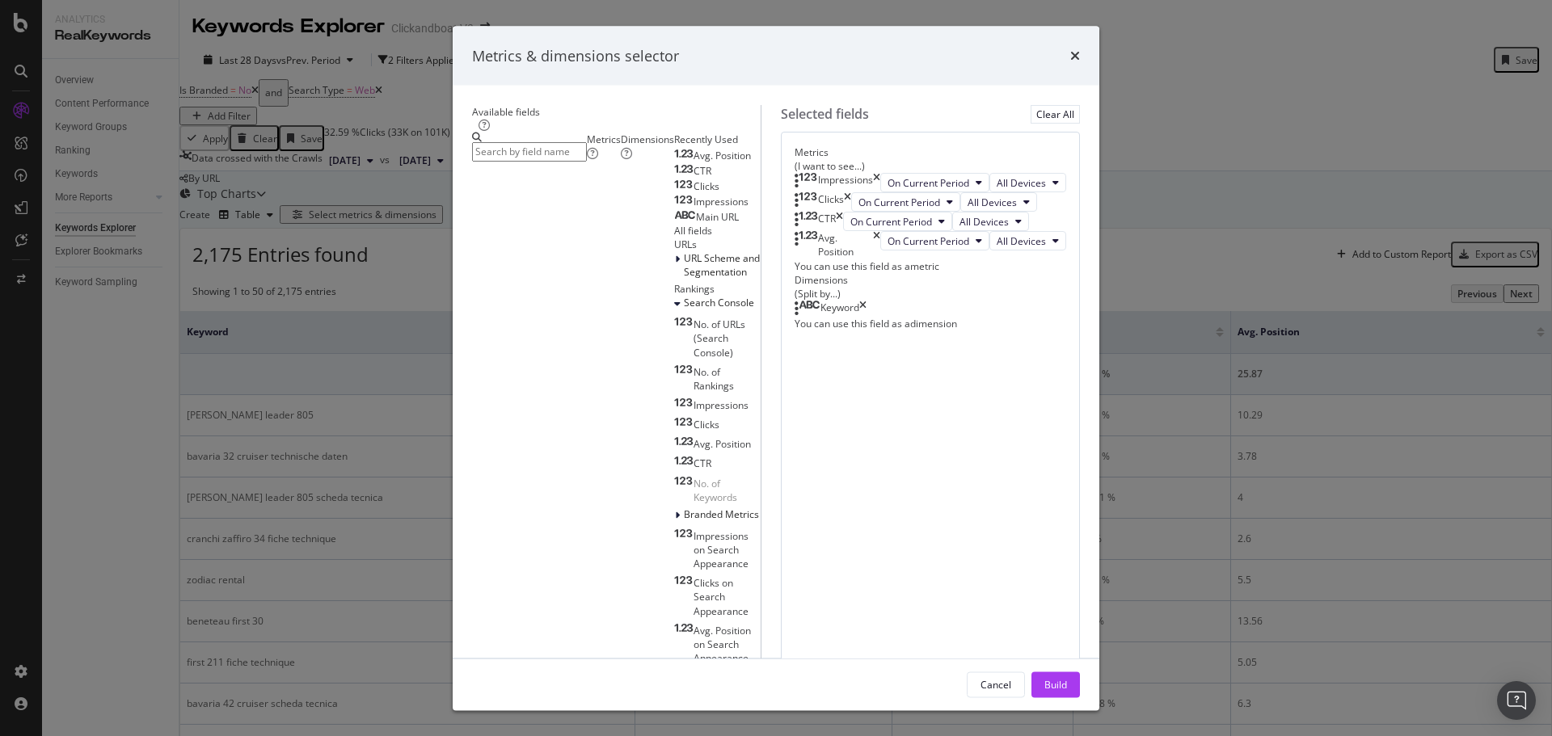
click at [621, 160] on div "Dimensions" at bounding box center [647, 146] width 53 height 27
click at [485, 161] on input "Full Page" at bounding box center [529, 151] width 115 height 19
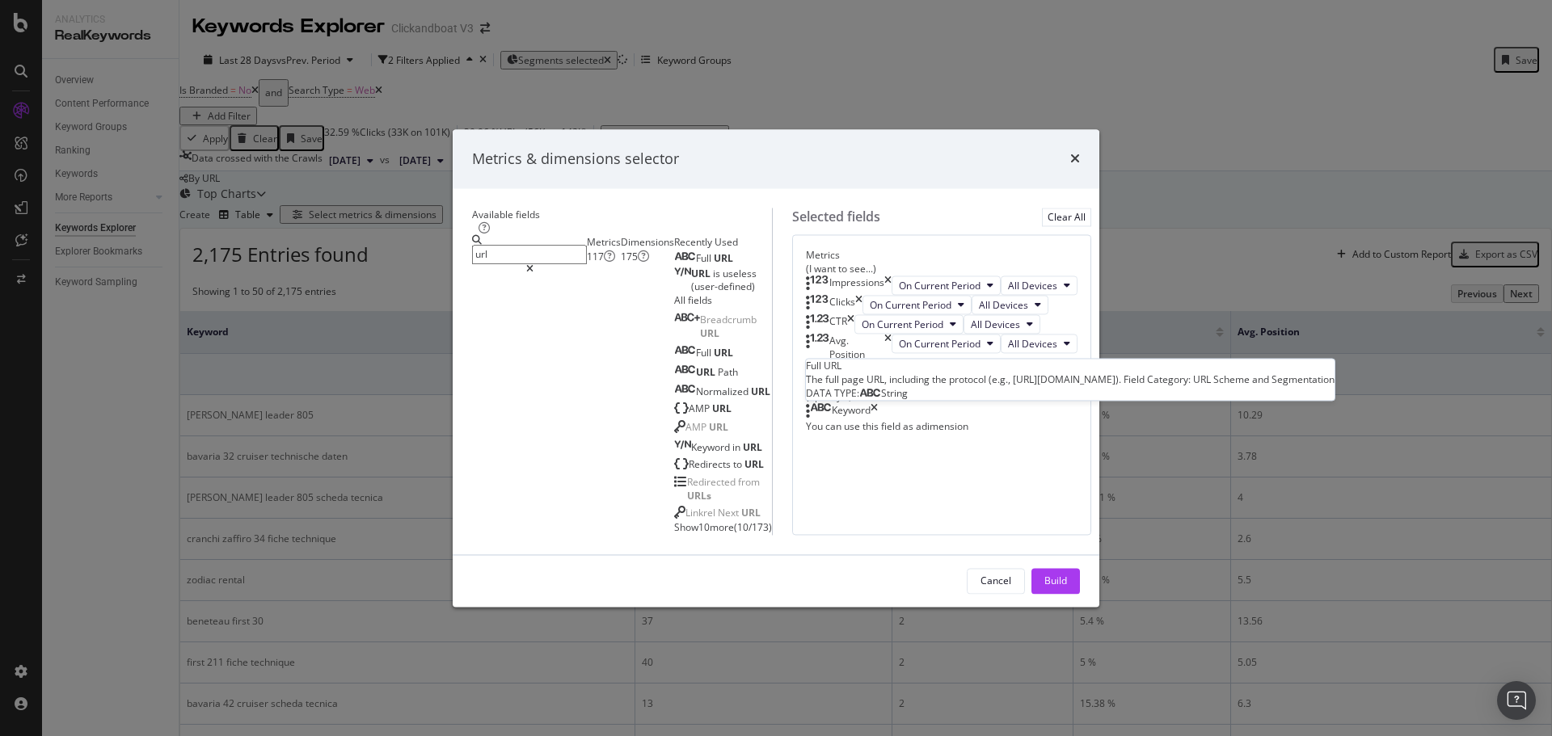
type input "url"
click at [674, 265] on div "Full URL" at bounding box center [703, 258] width 59 height 13
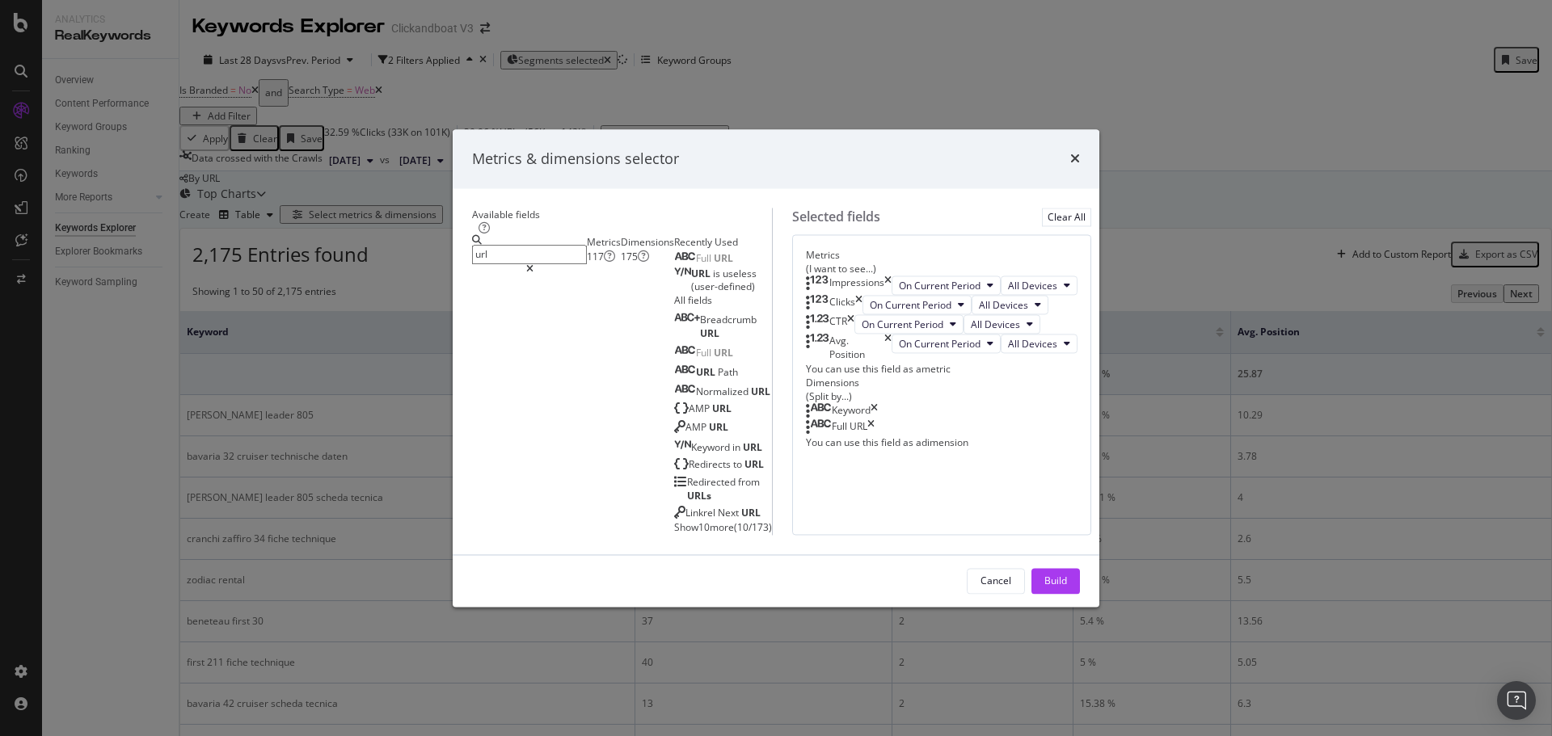
click at [878, 419] on icon "times" at bounding box center [873, 411] width 7 height 16
click at [1067, 588] on div "Build" at bounding box center [1055, 581] width 23 height 14
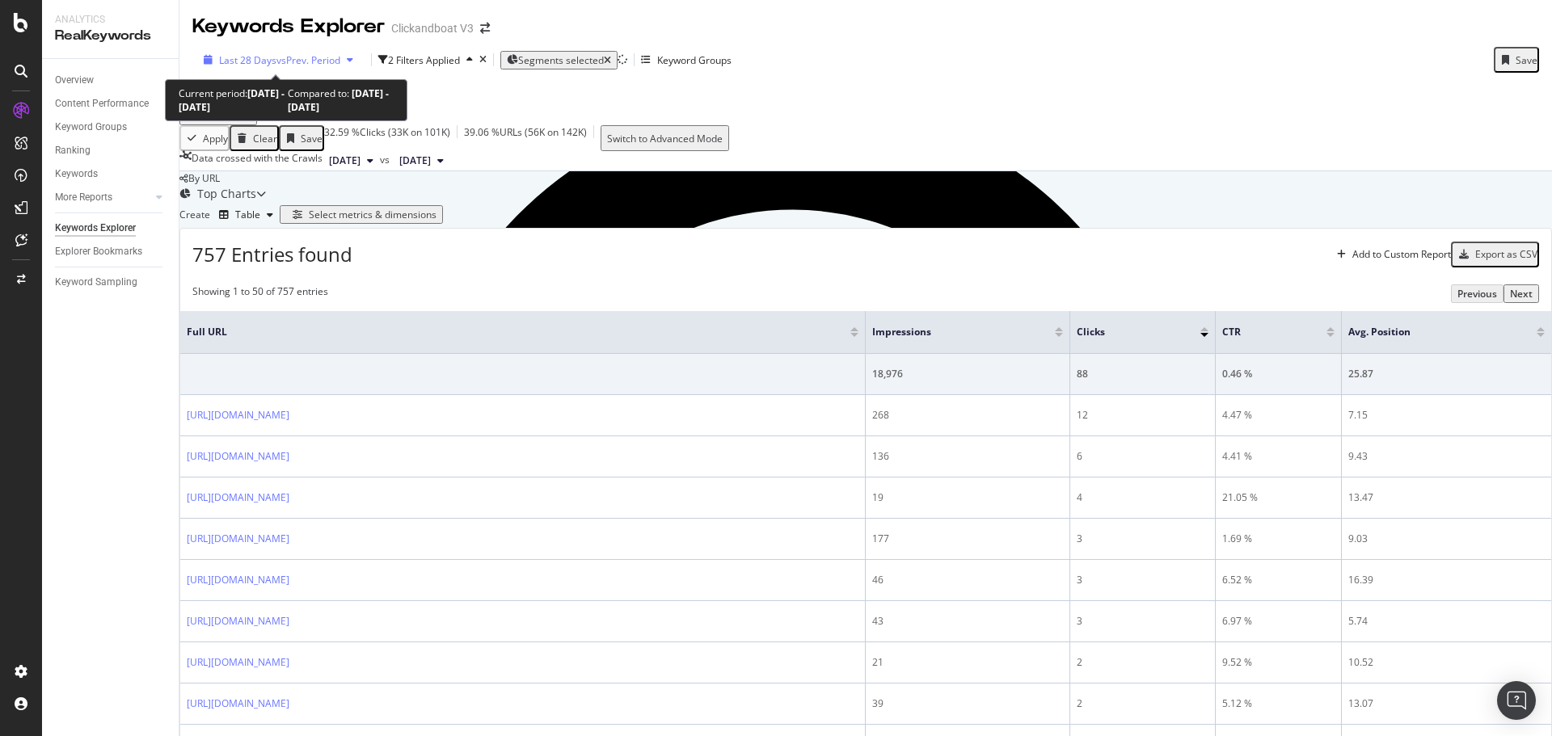
click at [326, 64] on span "vs Prev. Period" at bounding box center [308, 60] width 64 height 14
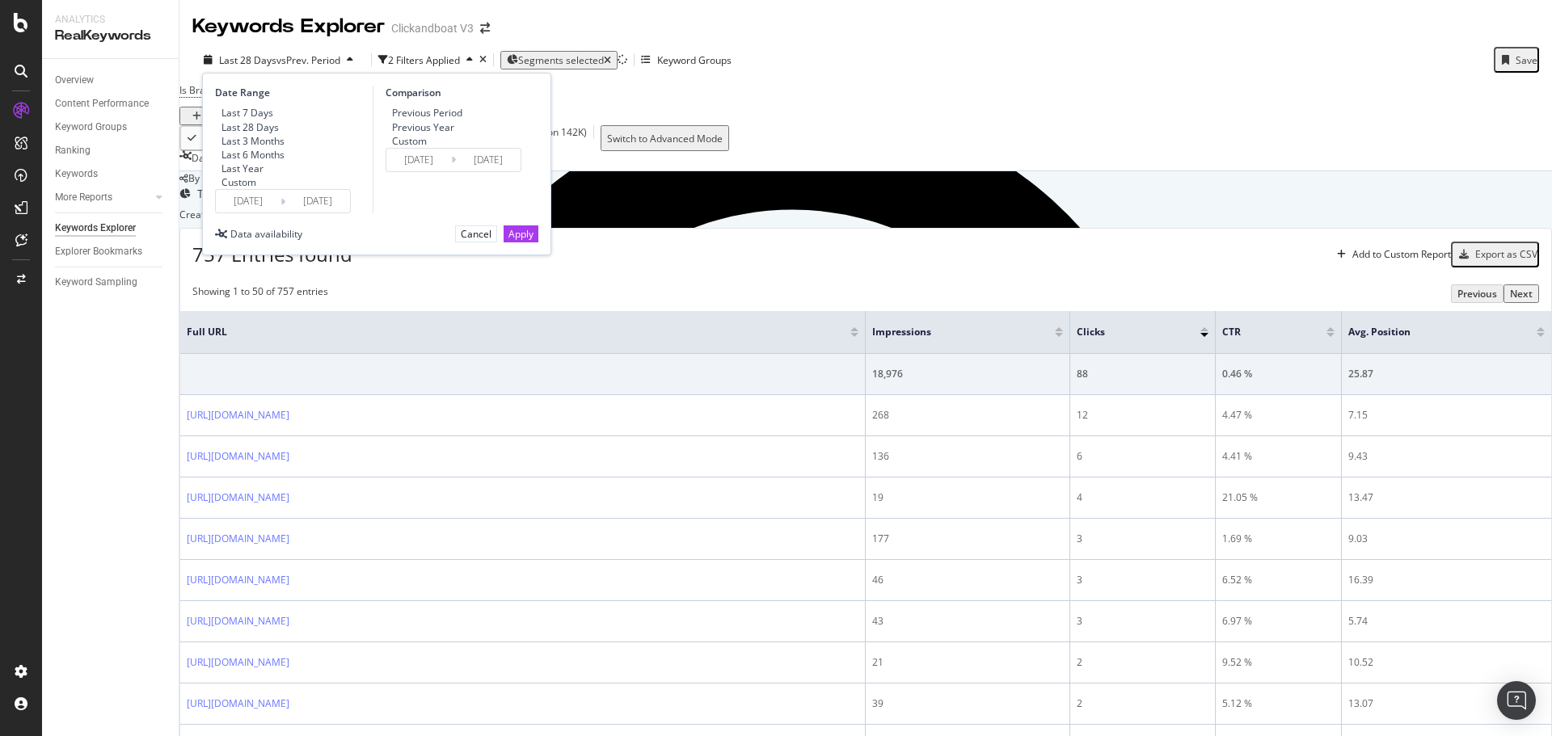
click at [426, 134] on div "Previous Year" at bounding box center [423, 127] width 62 height 14
click at [424, 114] on div "Previous Period" at bounding box center [427, 113] width 70 height 14
click at [263, 175] on div "Last Year" at bounding box center [242, 169] width 42 height 14
click at [518, 242] on div "Apply" at bounding box center [520, 233] width 25 height 15
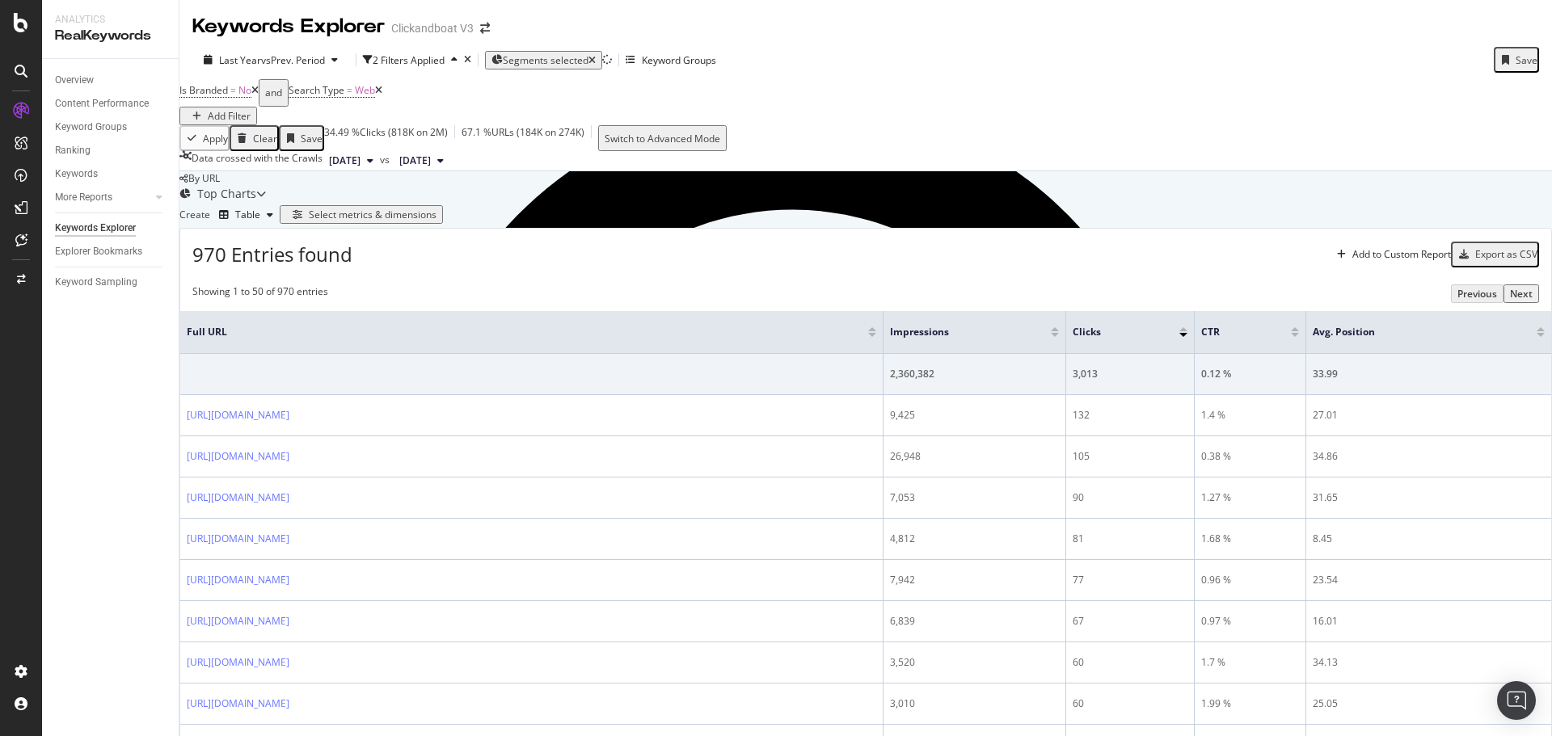
click at [1475, 261] on div "Export as CSV" at bounding box center [1506, 254] width 62 height 14
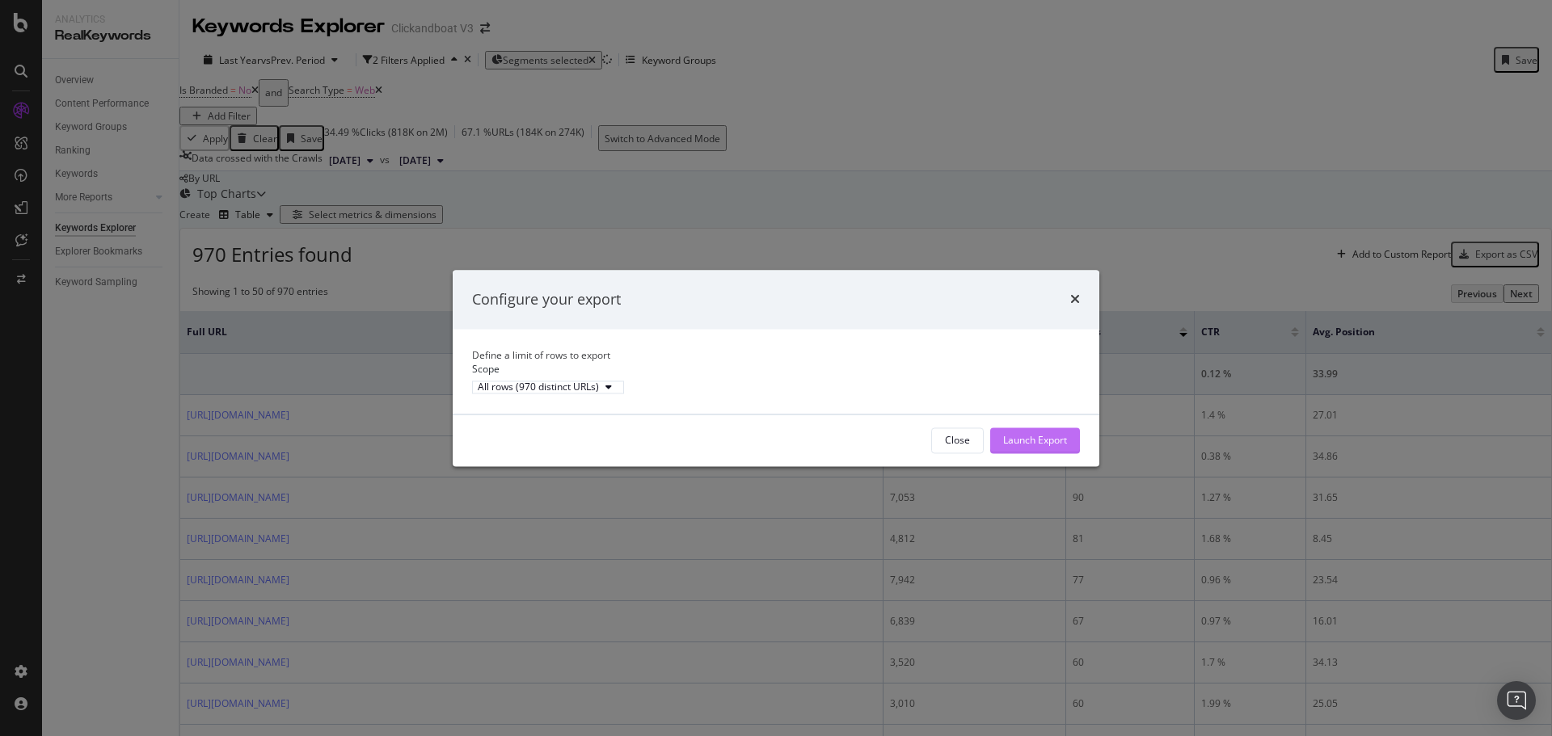
click at [1050, 447] on div "Launch Export" at bounding box center [1035, 440] width 64 height 14
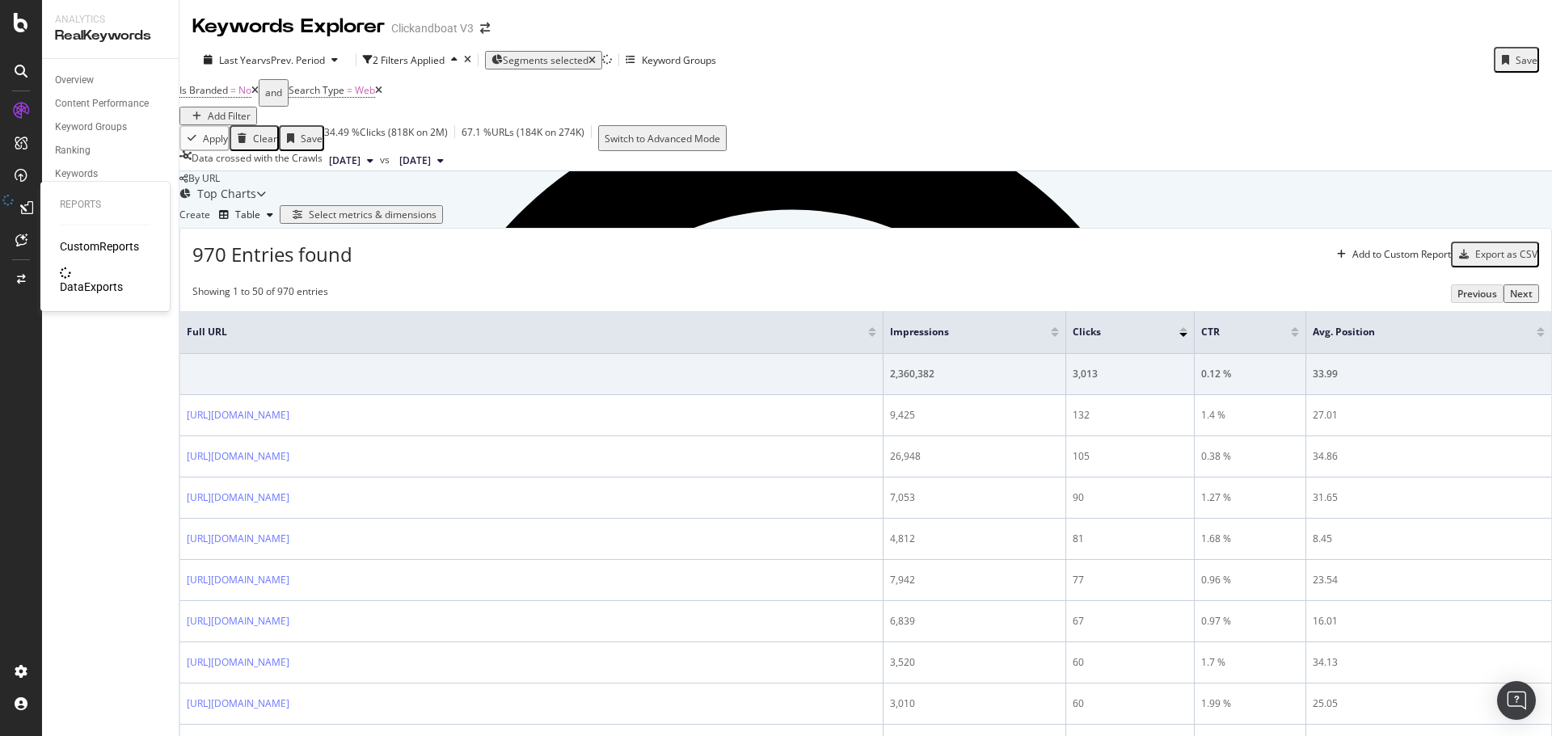
click at [119, 279] on div "DataExports" at bounding box center [91, 287] width 63 height 16
